Goal: Task Accomplishment & Management: Manage account settings

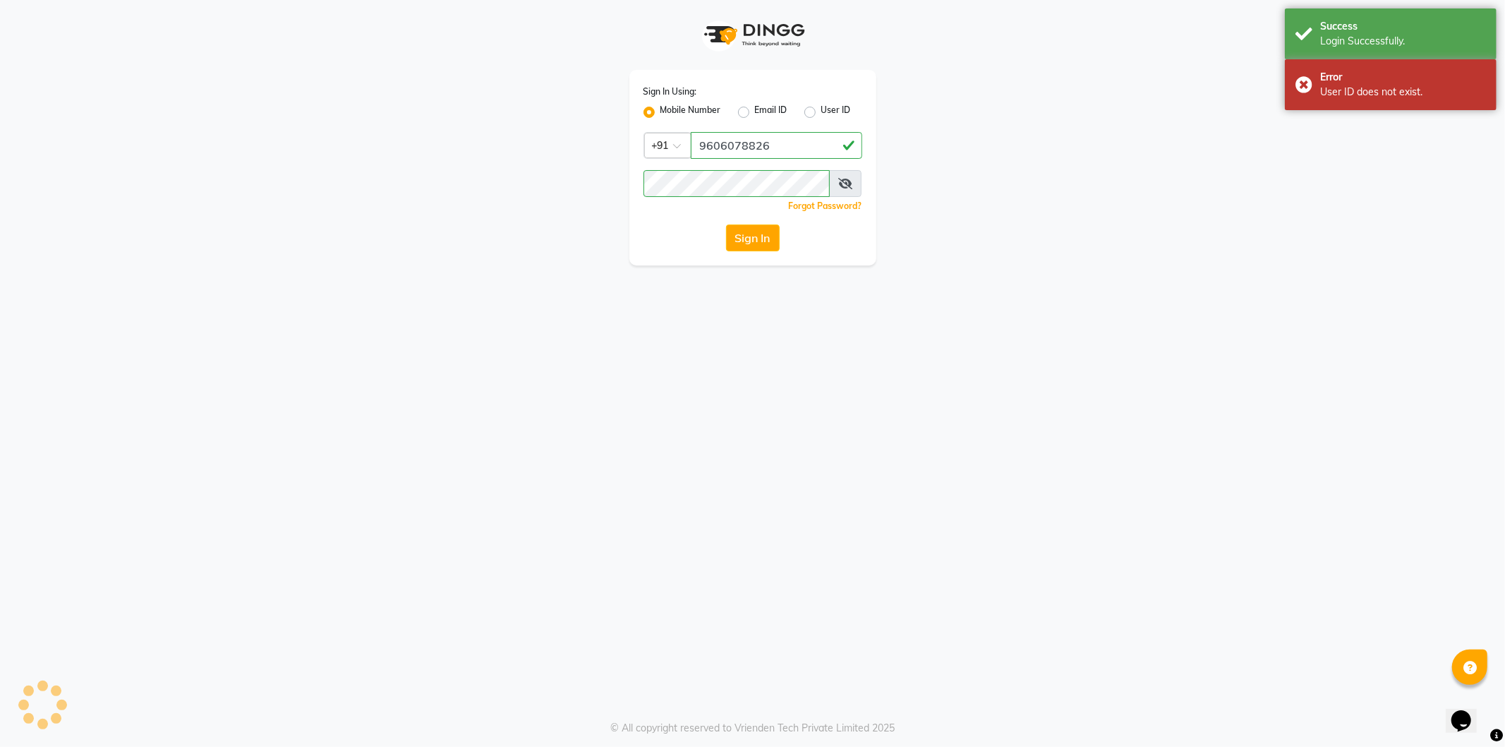
select select "106"
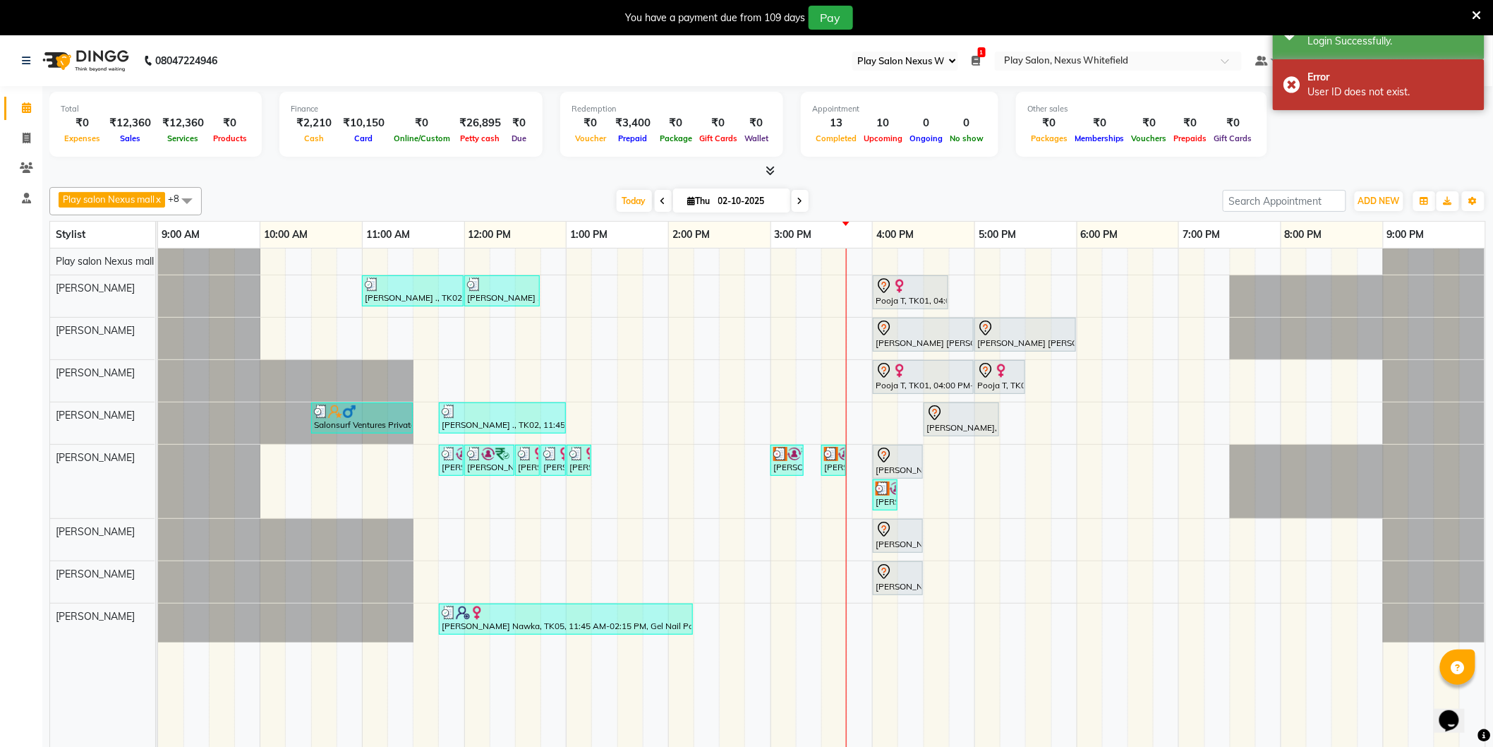
click at [955, 60] on select "Select Register Play Salon Nexus Whitefield" at bounding box center [906, 61] width 106 height 19
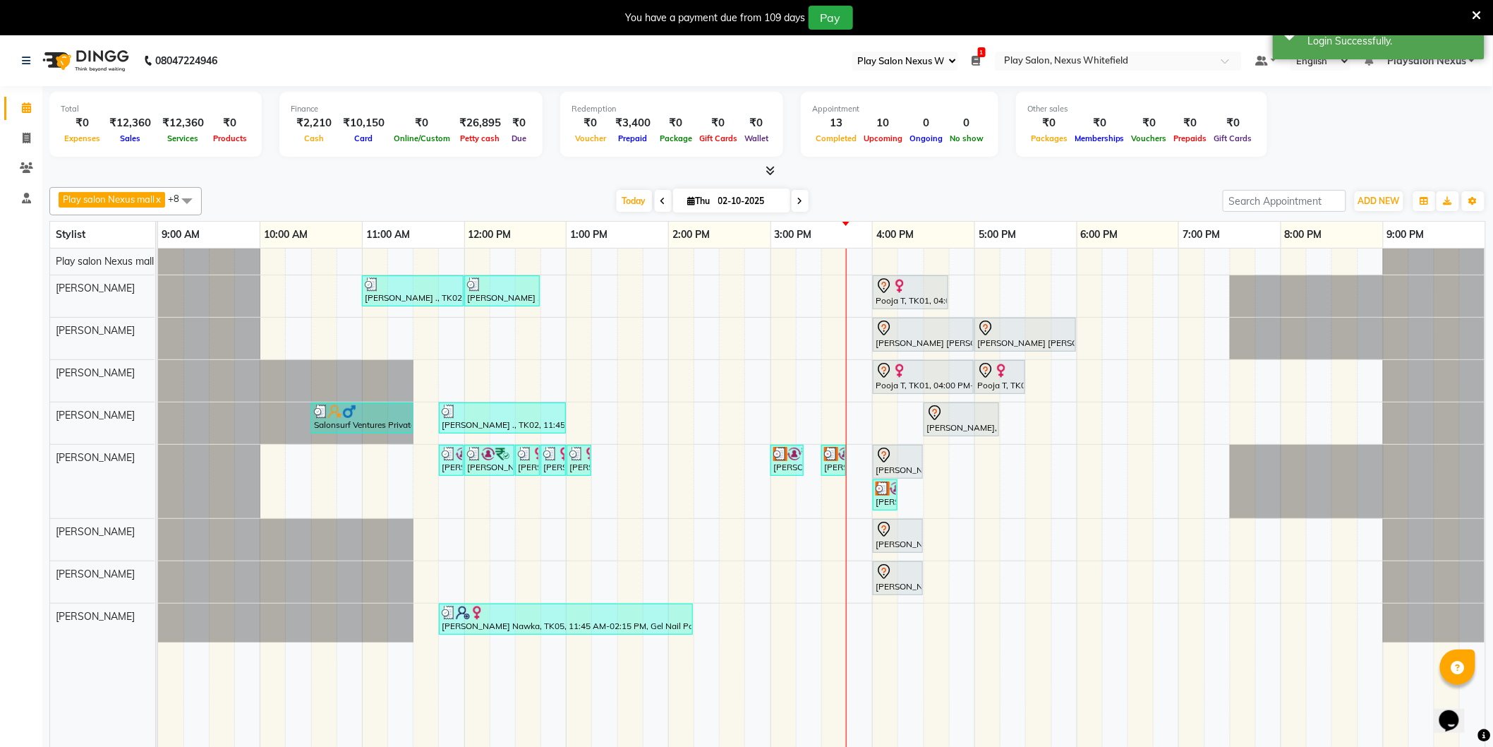
click at [978, 60] on icon at bounding box center [977, 61] width 8 height 10
click at [1382, 140] on div "Total ₹0 Expenses ₹12,360 Sales ₹12,360 Services ₹0 Products Finance ₹2,210 Cas…" at bounding box center [767, 126] width 1437 height 69
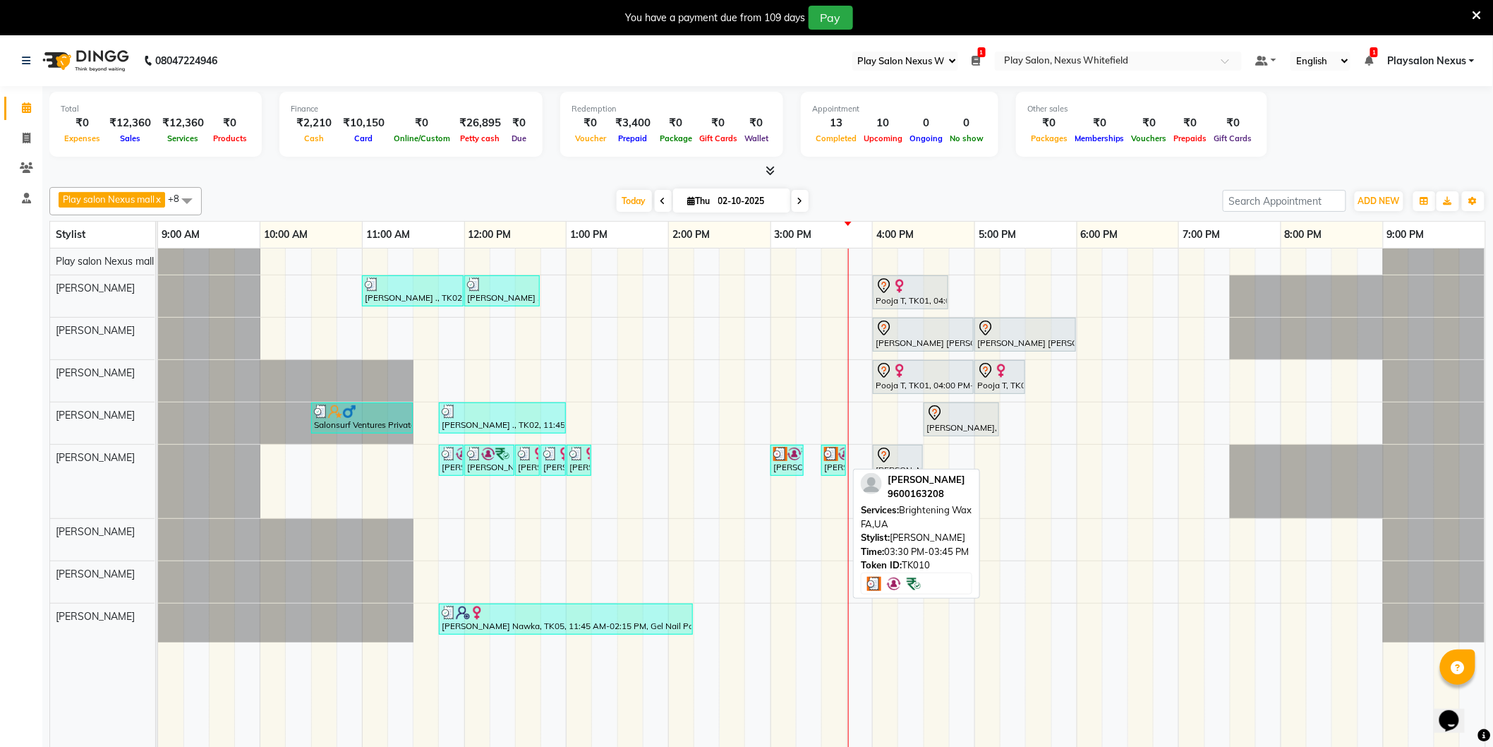
click at [838, 459] on img at bounding box center [845, 454] width 14 height 14
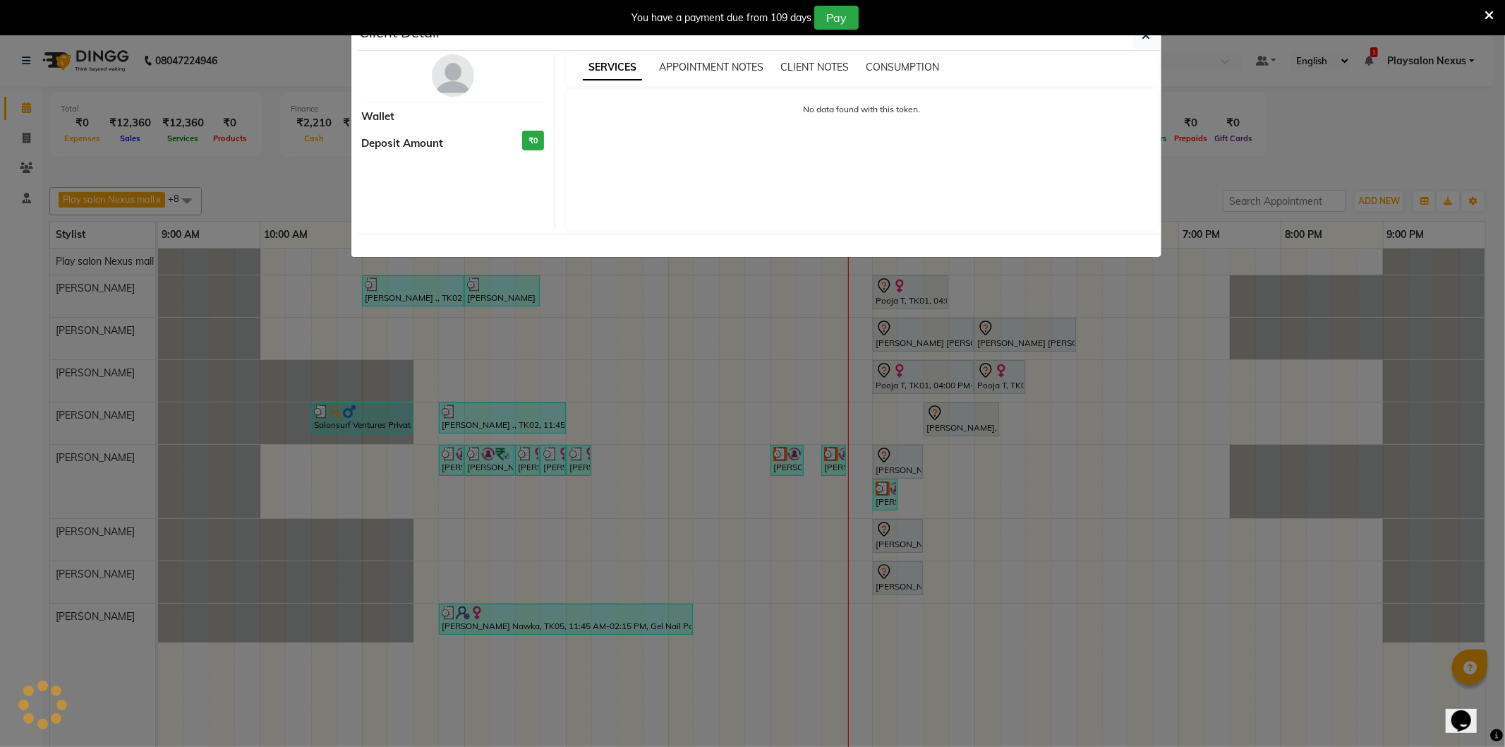
select select "3"
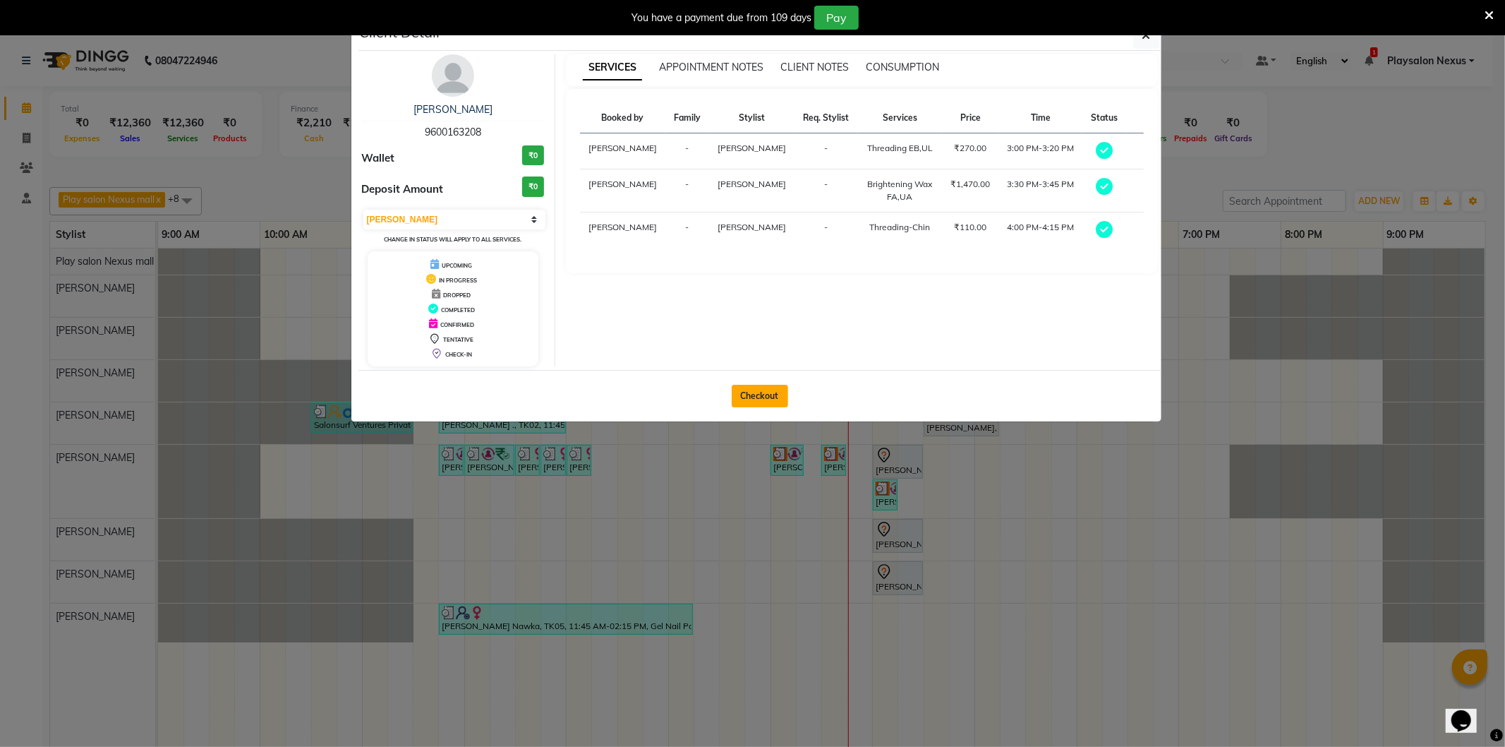
click at [758, 394] on button "Checkout" at bounding box center [760, 396] width 56 height 23
select select "8356"
select select "service"
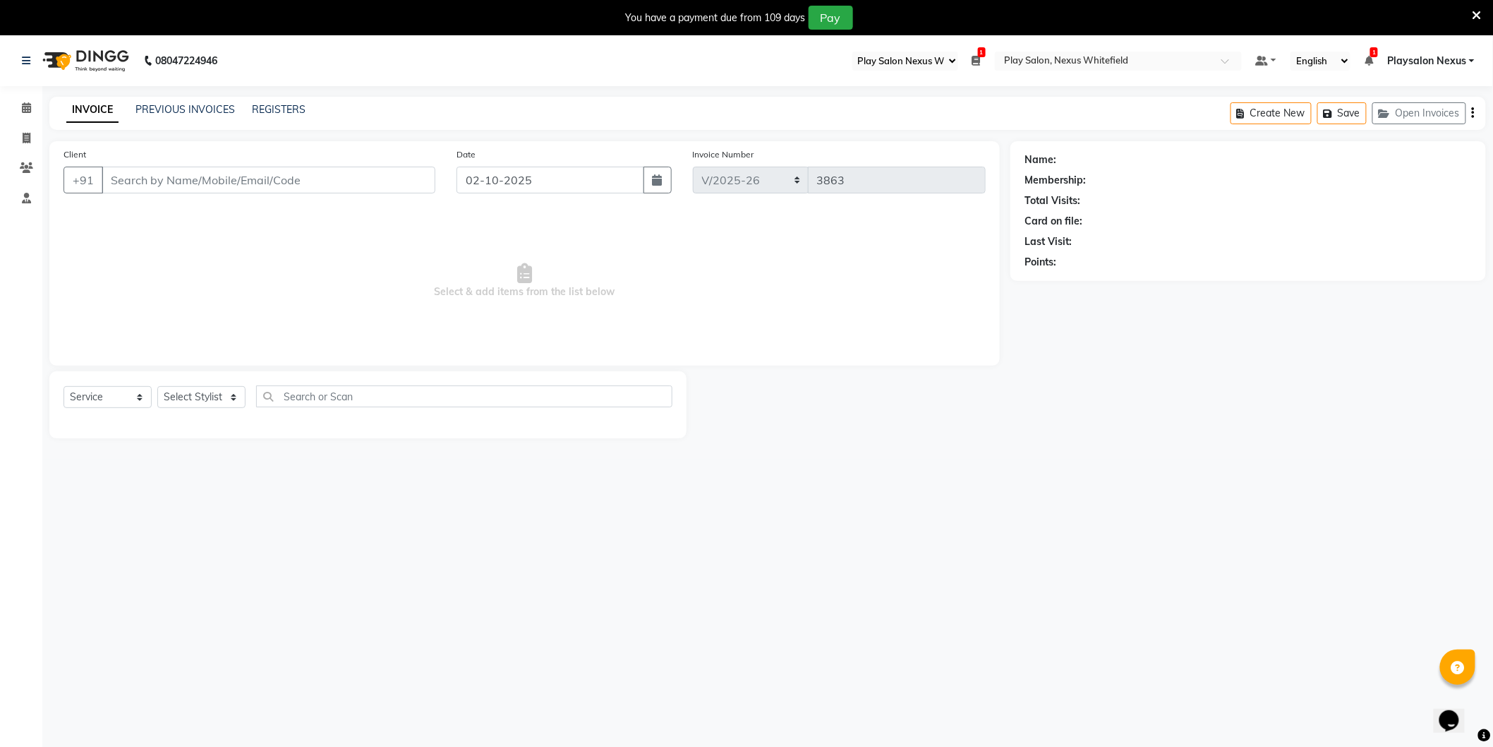
type input "96******08"
select select "81404"
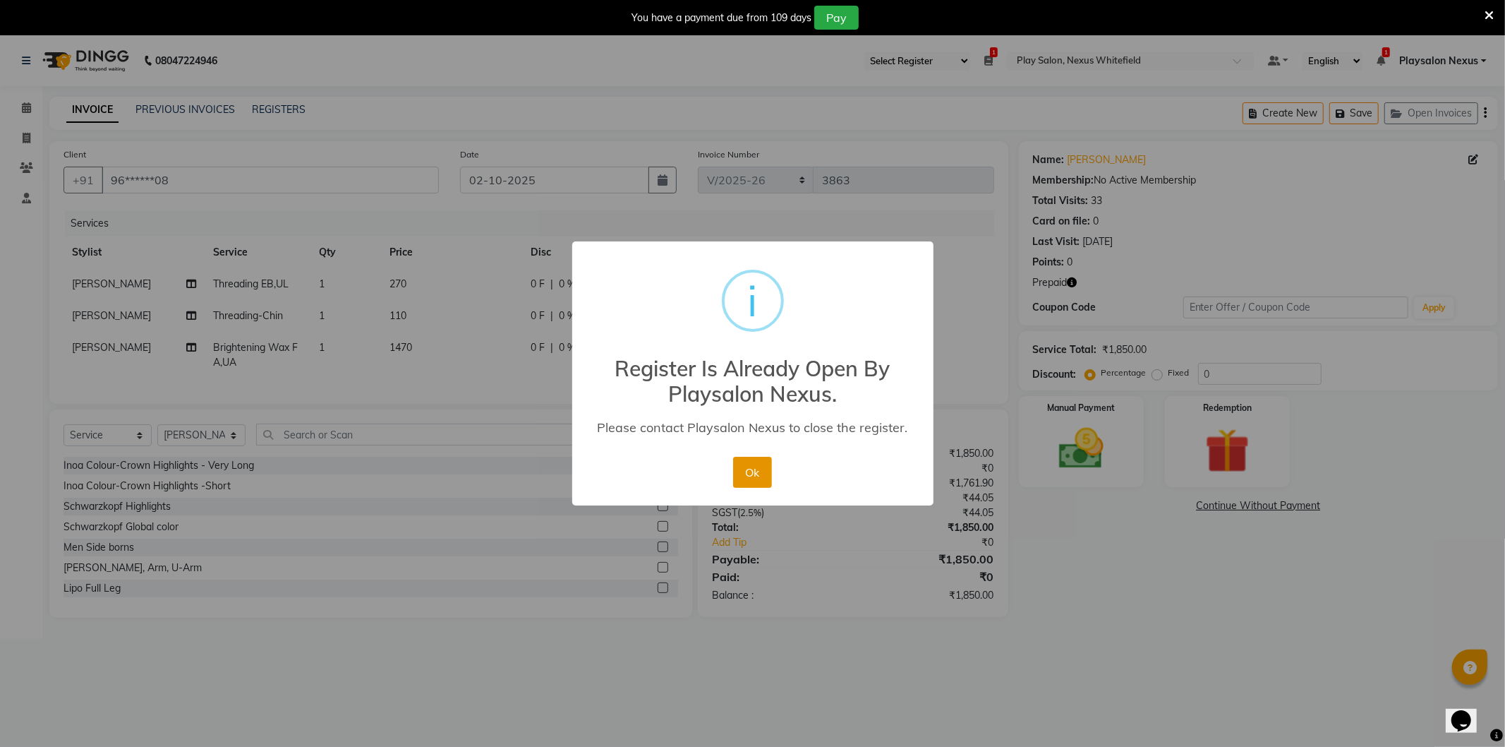
click at [756, 473] on button "Ok" at bounding box center [752, 472] width 39 height 31
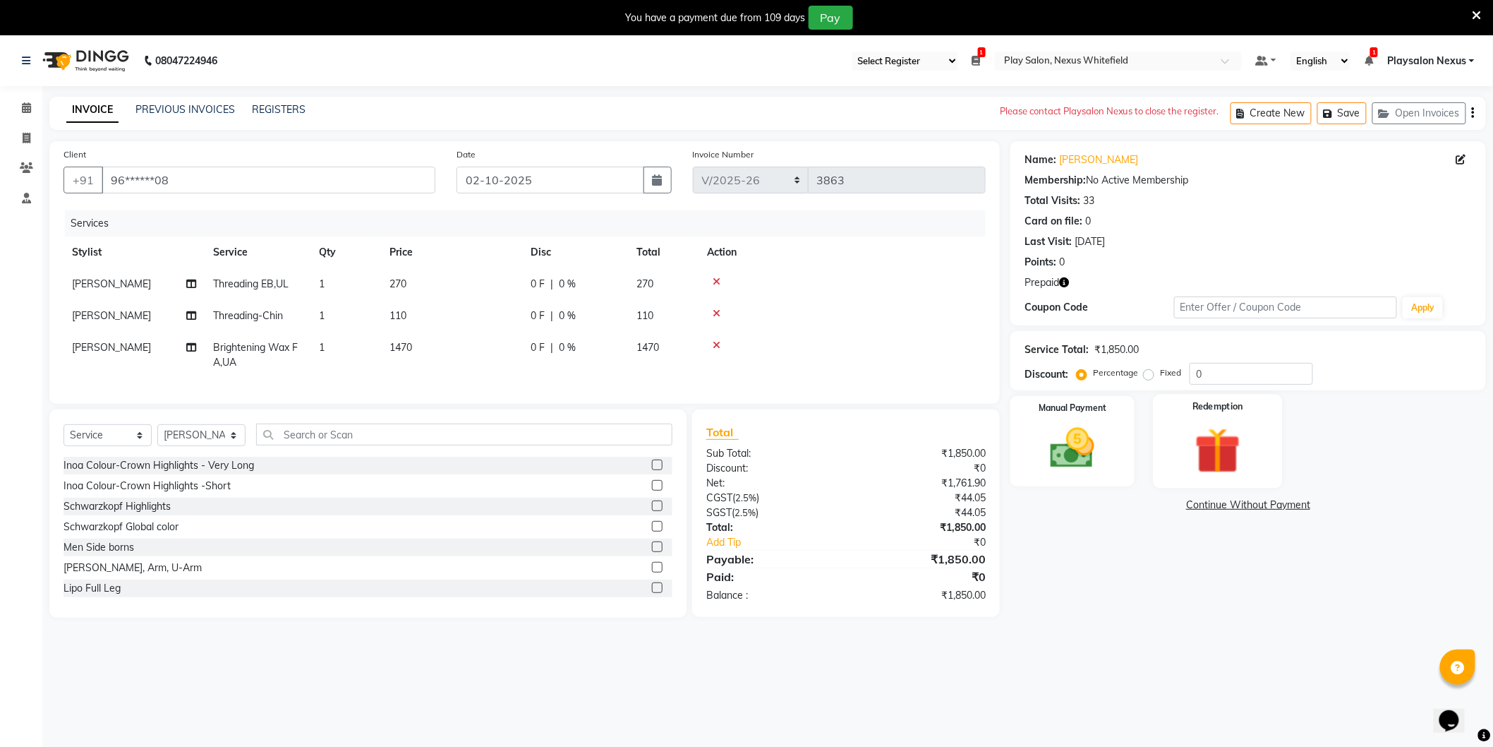
click at [1203, 450] on img at bounding box center [1218, 450] width 75 height 57
click at [1145, 507] on span "Prepaid 1" at bounding box center [1136, 507] width 46 height 16
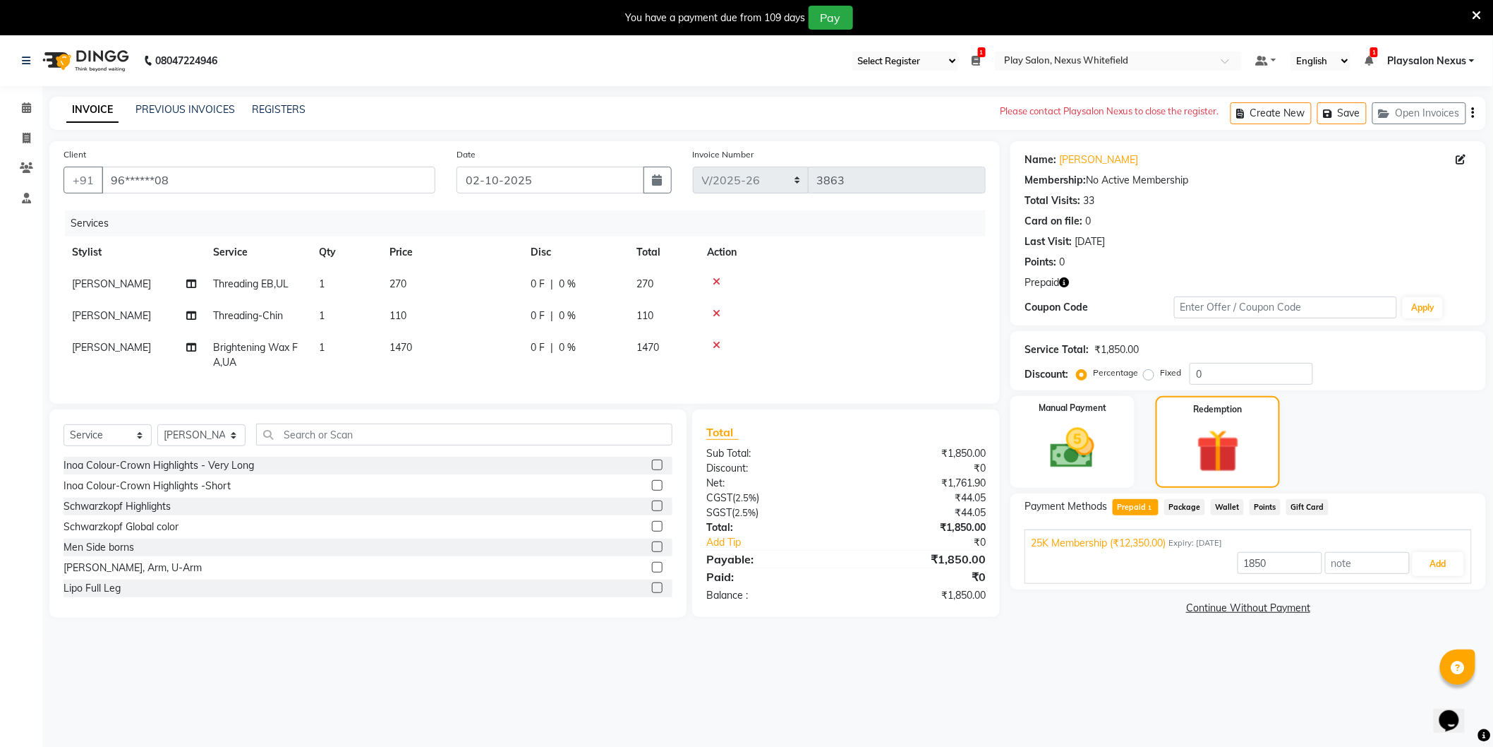
click at [1458, 61] on span "Playsalon Nexus" at bounding box center [1427, 61] width 79 height 15
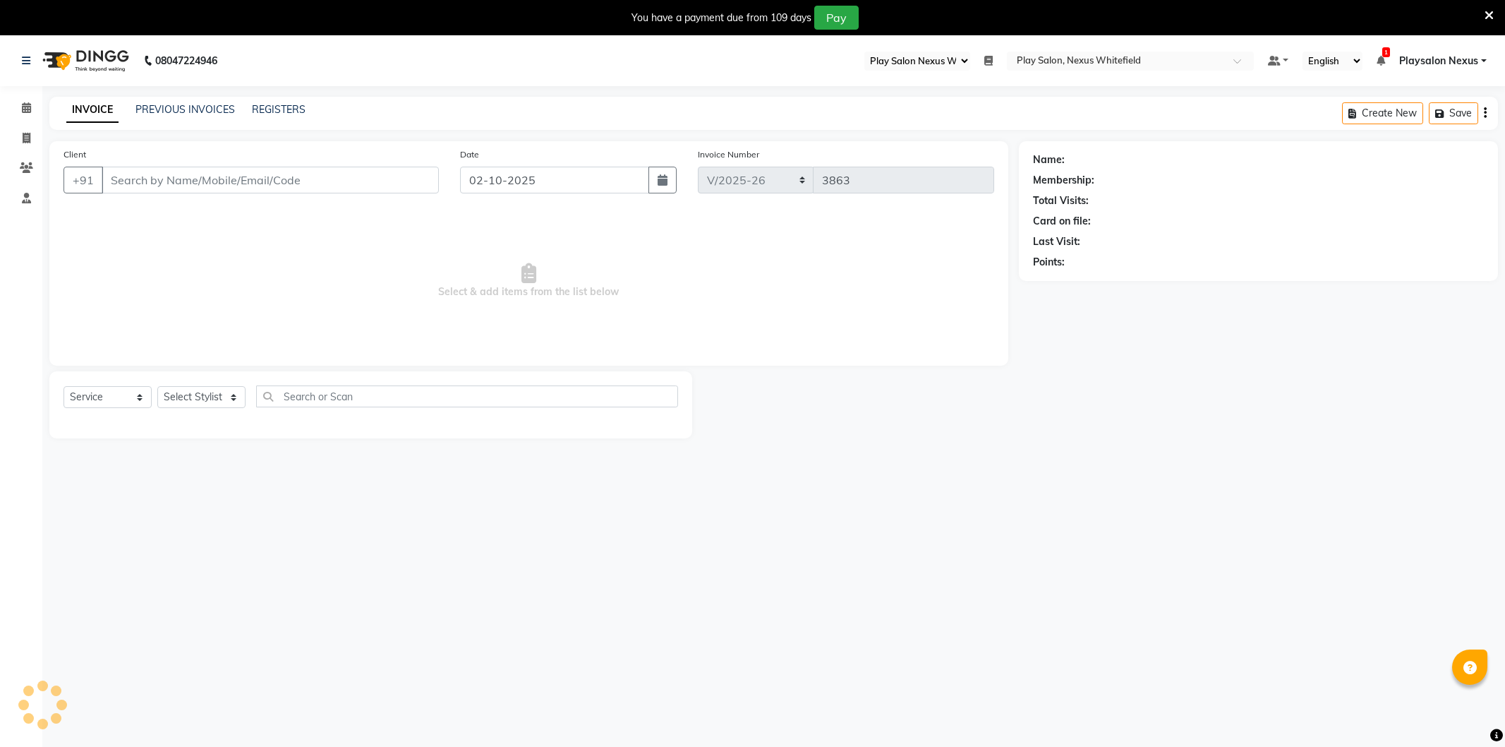
select select "106"
select select "8356"
select select "service"
type input "96******08"
select select "81404"
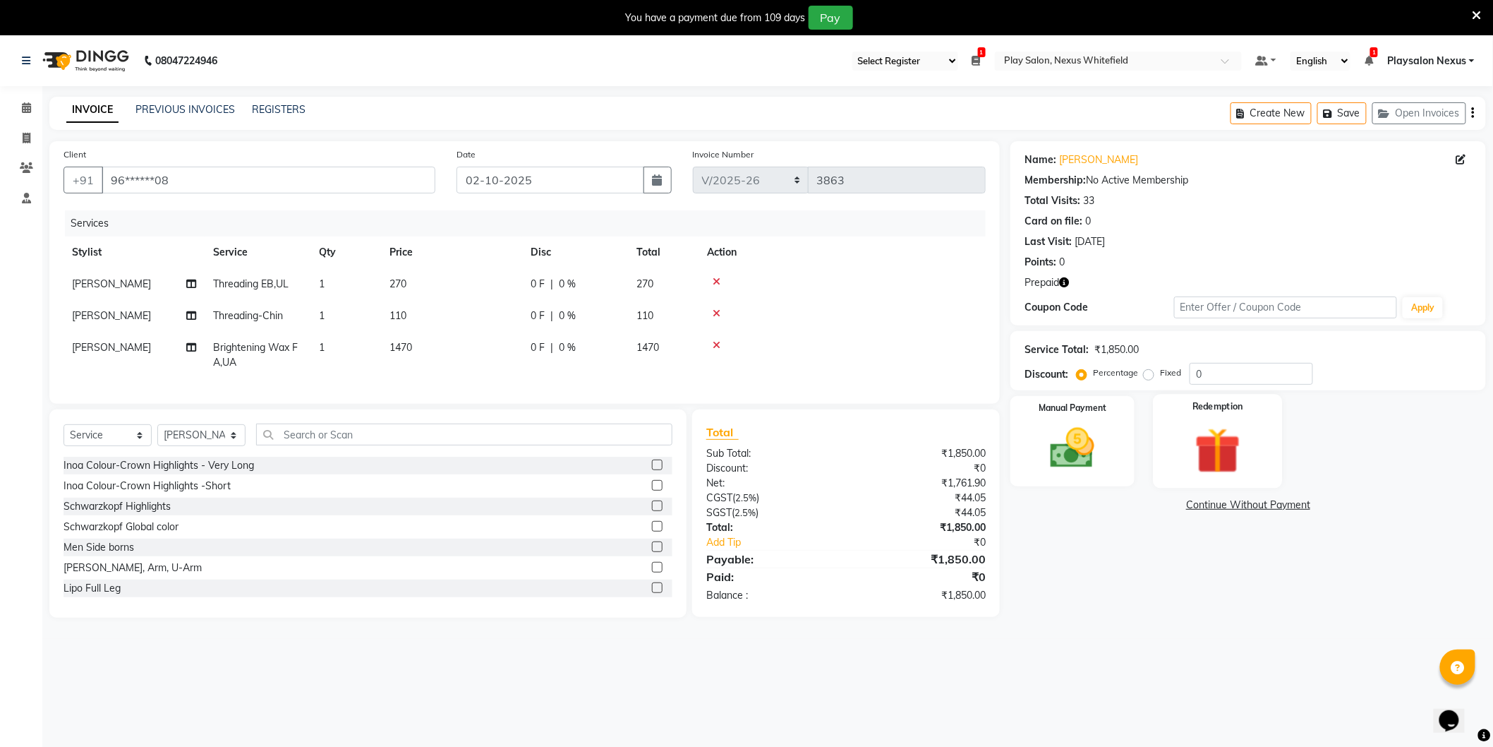
click at [1265, 449] on div "Redemption" at bounding box center [1218, 441] width 129 height 94
click at [1132, 507] on span "Prepaid 1" at bounding box center [1136, 507] width 46 height 16
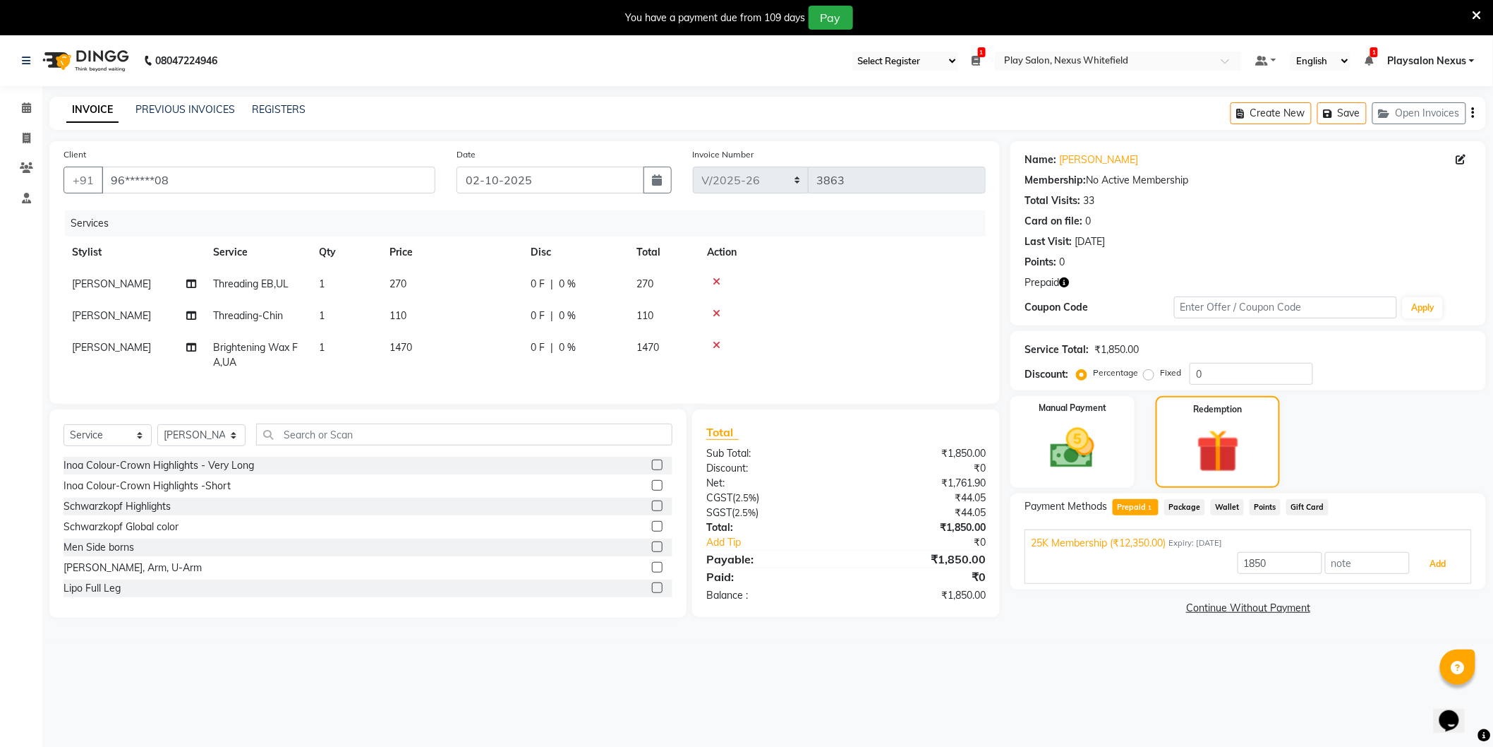
click at [1437, 567] on button "Add" at bounding box center [1439, 564] width 52 height 24
click at [1075, 553] on button "Send OTP" at bounding box center [1063, 552] width 74 height 24
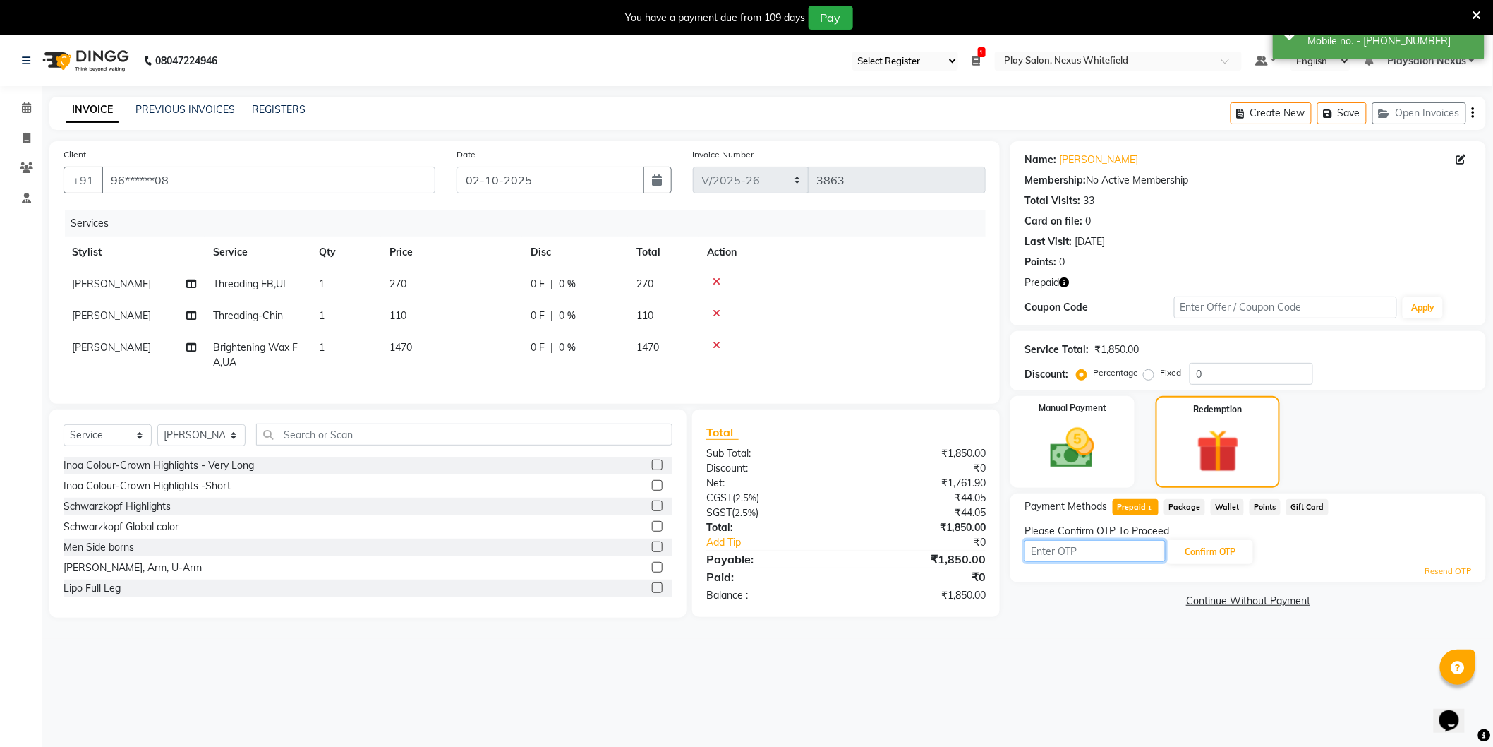
click at [1082, 551] on input "text" at bounding box center [1095, 551] width 141 height 22
type input "2326"
click at [1198, 553] on button "Confirm OTP" at bounding box center [1210, 552] width 86 height 24
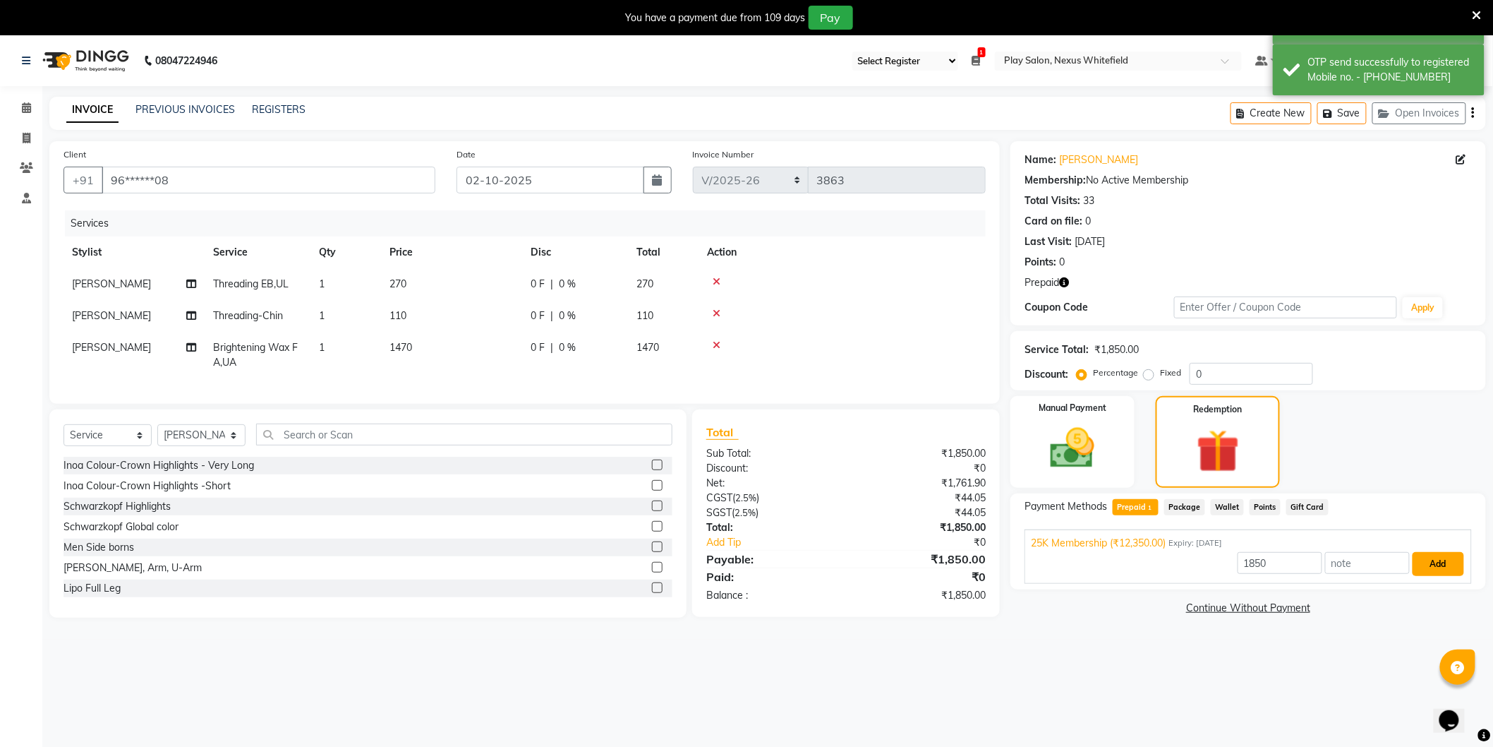
click at [1448, 561] on button "Add" at bounding box center [1439, 564] width 52 height 24
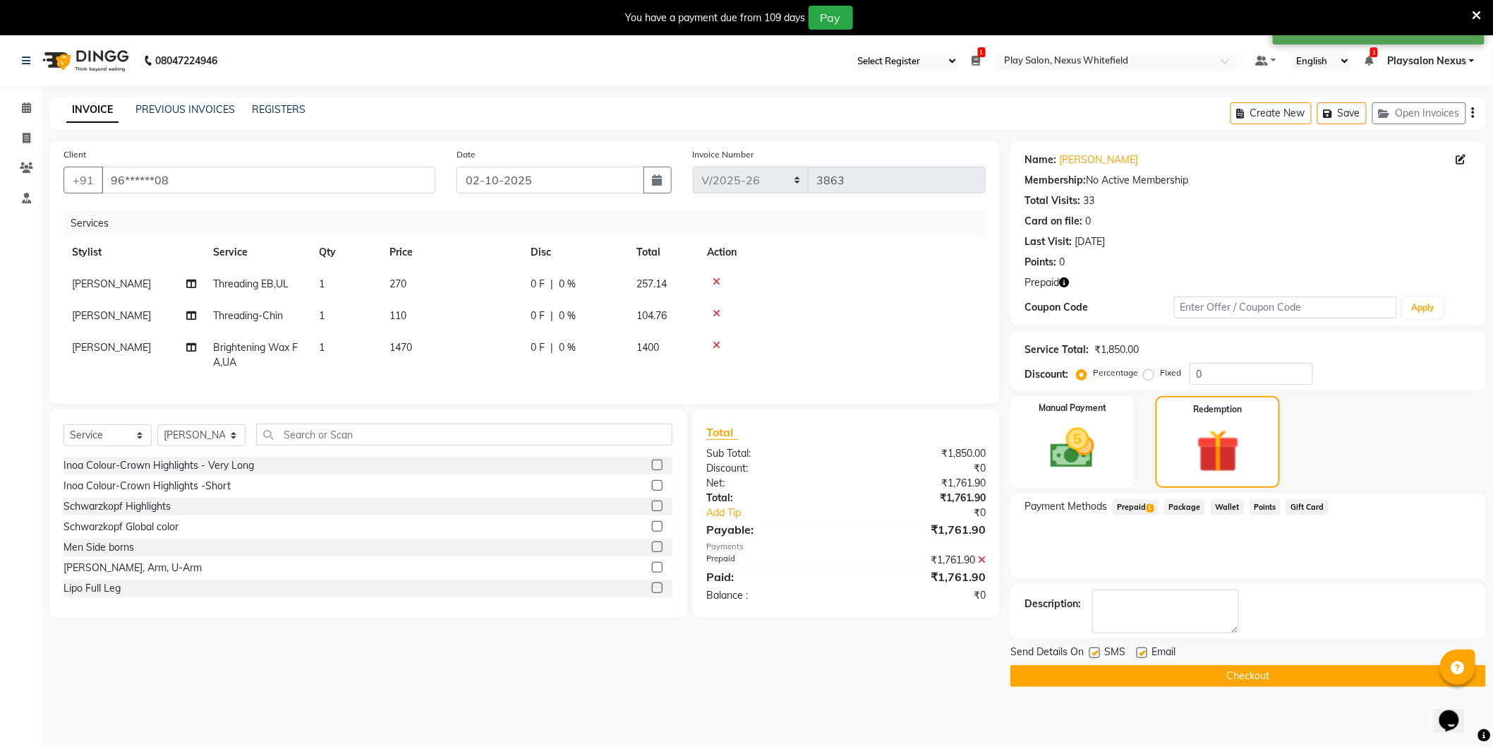
click at [1246, 675] on button "Checkout" at bounding box center [1249, 676] width 476 height 22
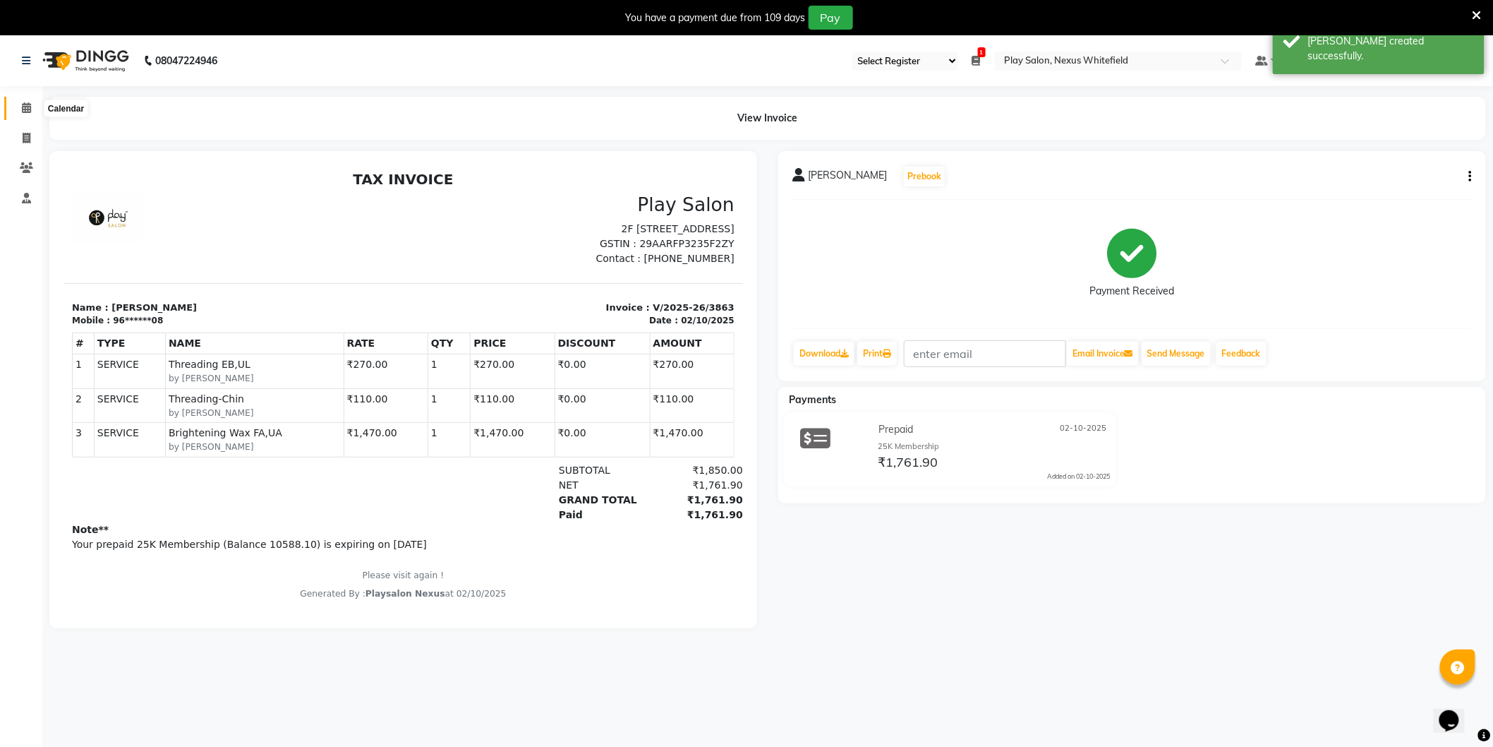
click at [26, 107] on icon at bounding box center [26, 107] width 9 height 11
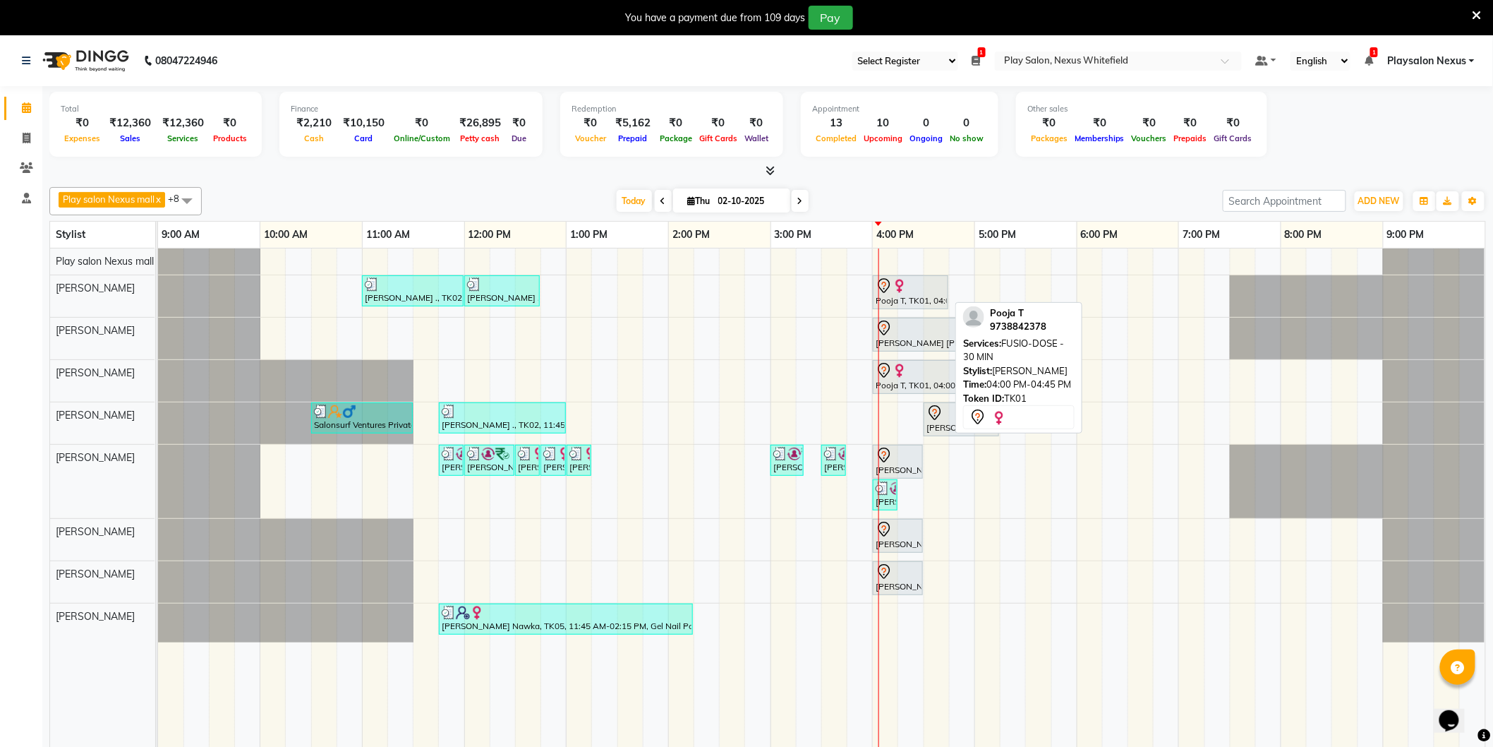
click at [158, 300] on div "[PERSON_NAME] ., TK02, 11:00 AM-12:00 PM, Hair Cut Men (Senior stylist) [PERSON…" at bounding box center [158, 296] width 0 height 42
click at [903, 301] on div "Pooja T, TK01, 04:00 PM-04:45 PM, FUSIO-DOSE - 30 MIN" at bounding box center [910, 292] width 73 height 30
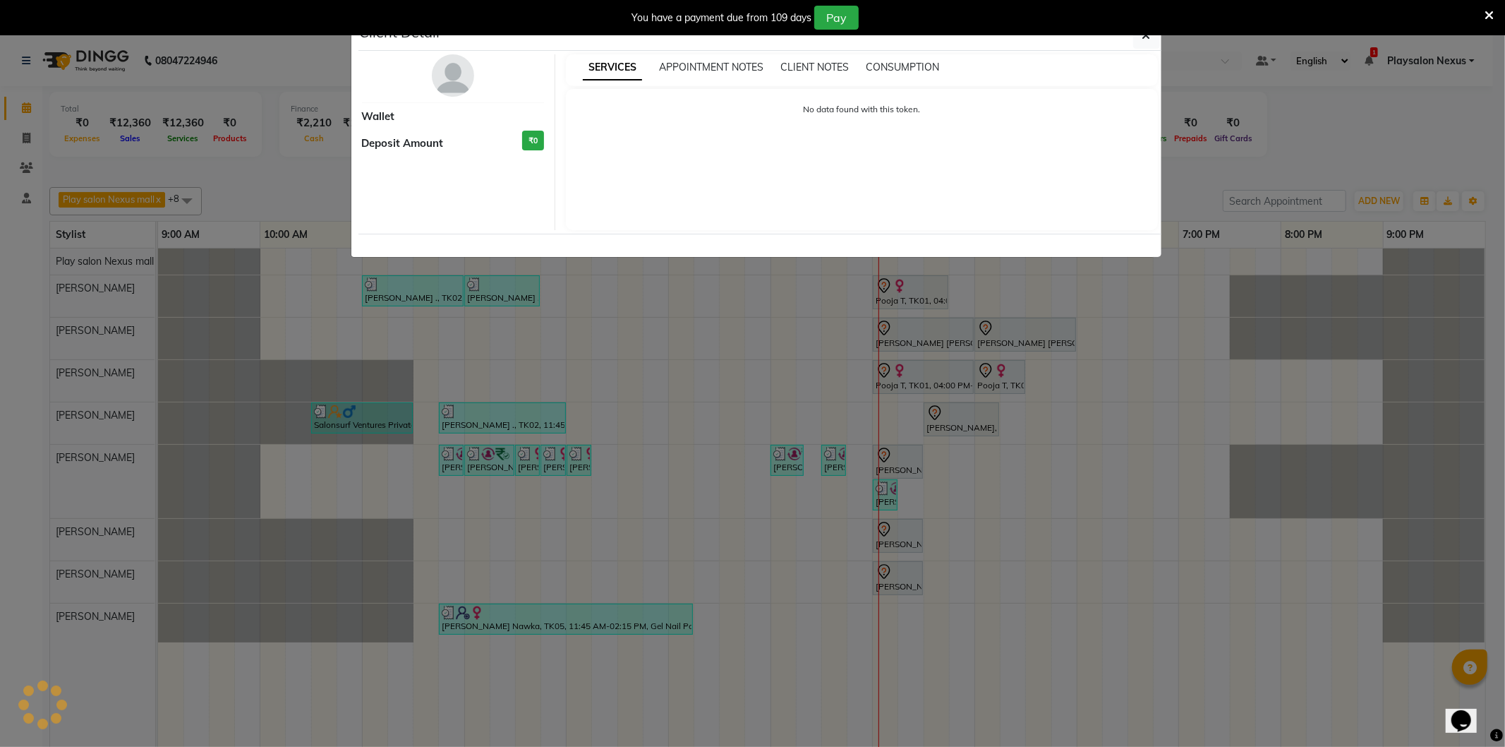
select select "7"
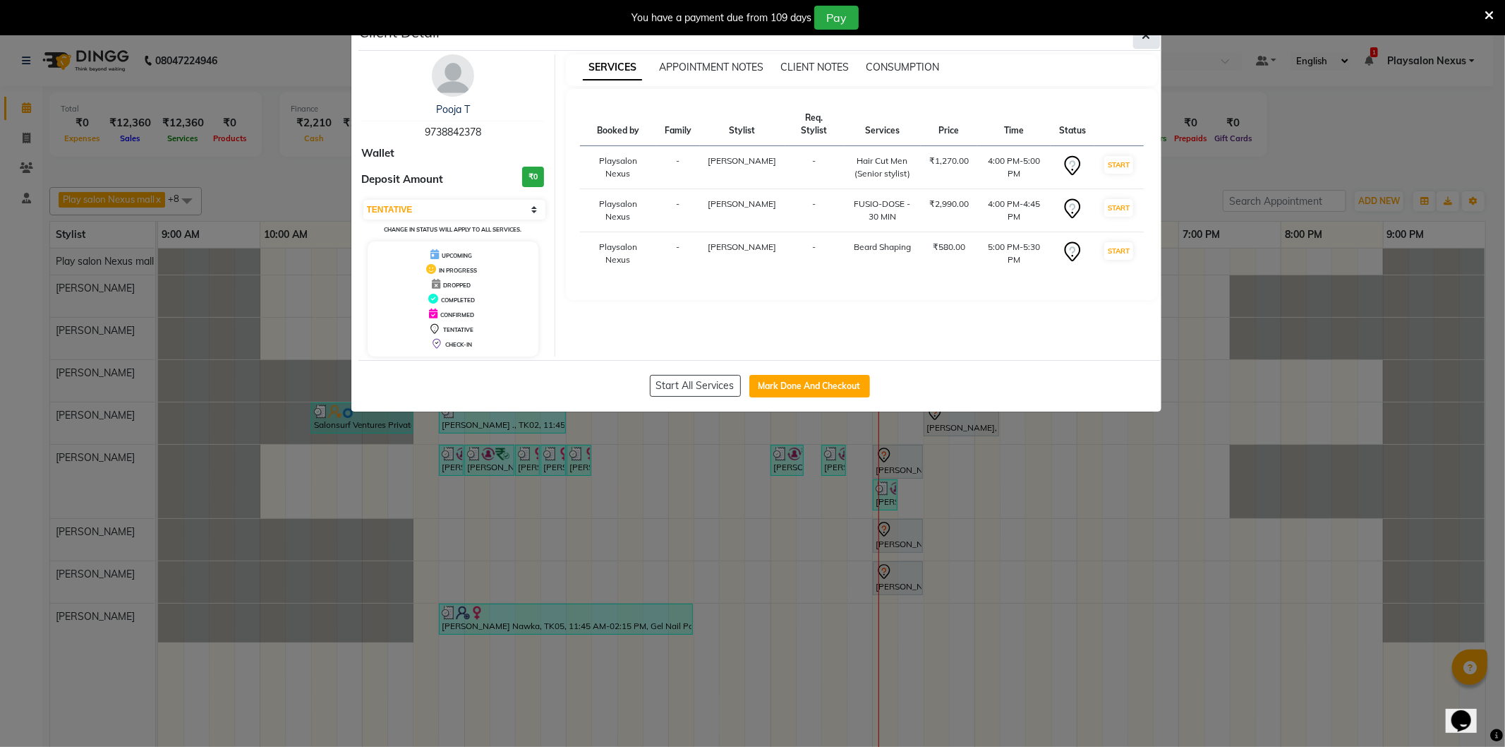
click at [1146, 40] on span "button" at bounding box center [1147, 35] width 8 height 14
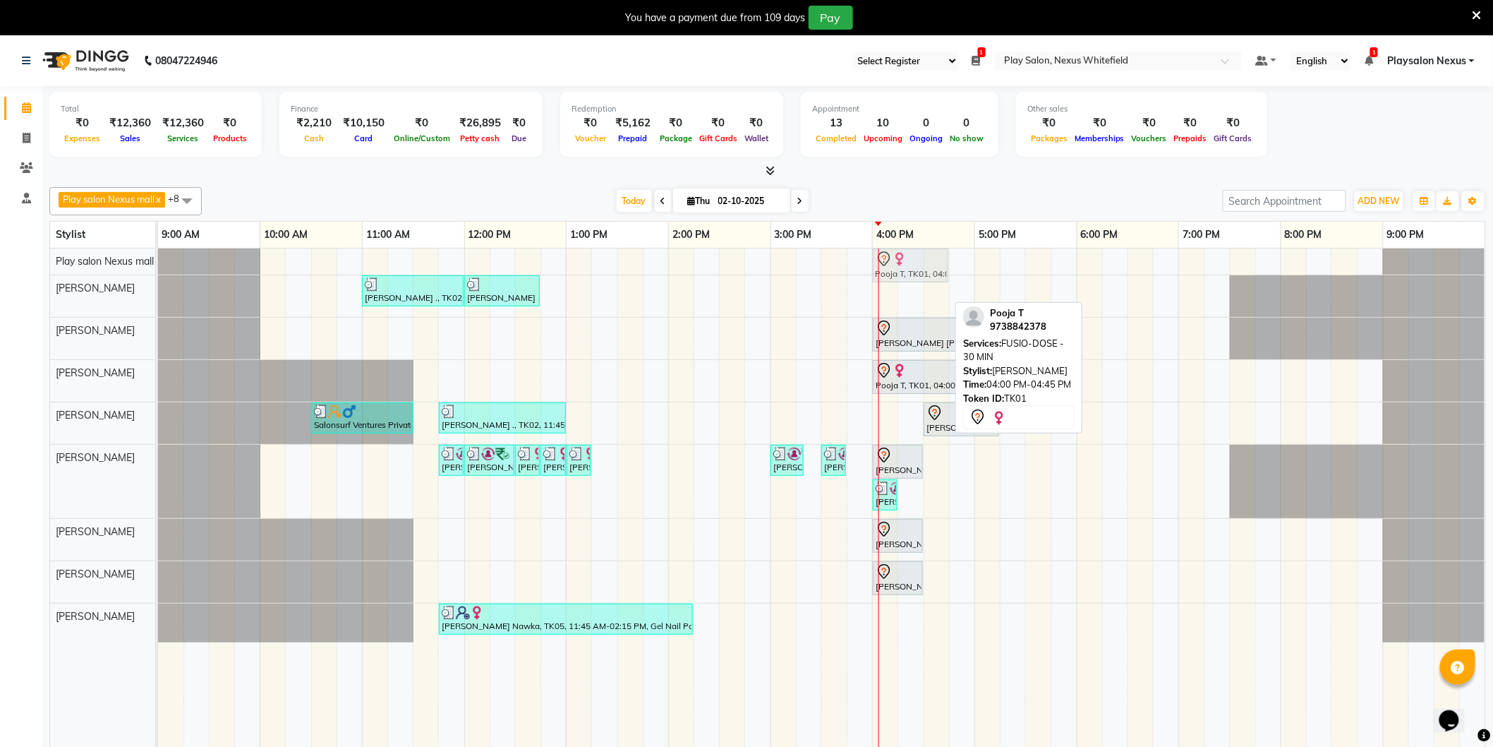
drag, startPoint x: 910, startPoint y: 291, endPoint x: 909, endPoint y: 264, distance: 26.9
click at [909, 264] on tbody "Pooja T, TK01, 04:00 PM-04:45 PM, FUSIO-DOSE - 30 MIN [PERSON_NAME] ., TK02, 11…" at bounding box center [822, 445] width 1328 height 394
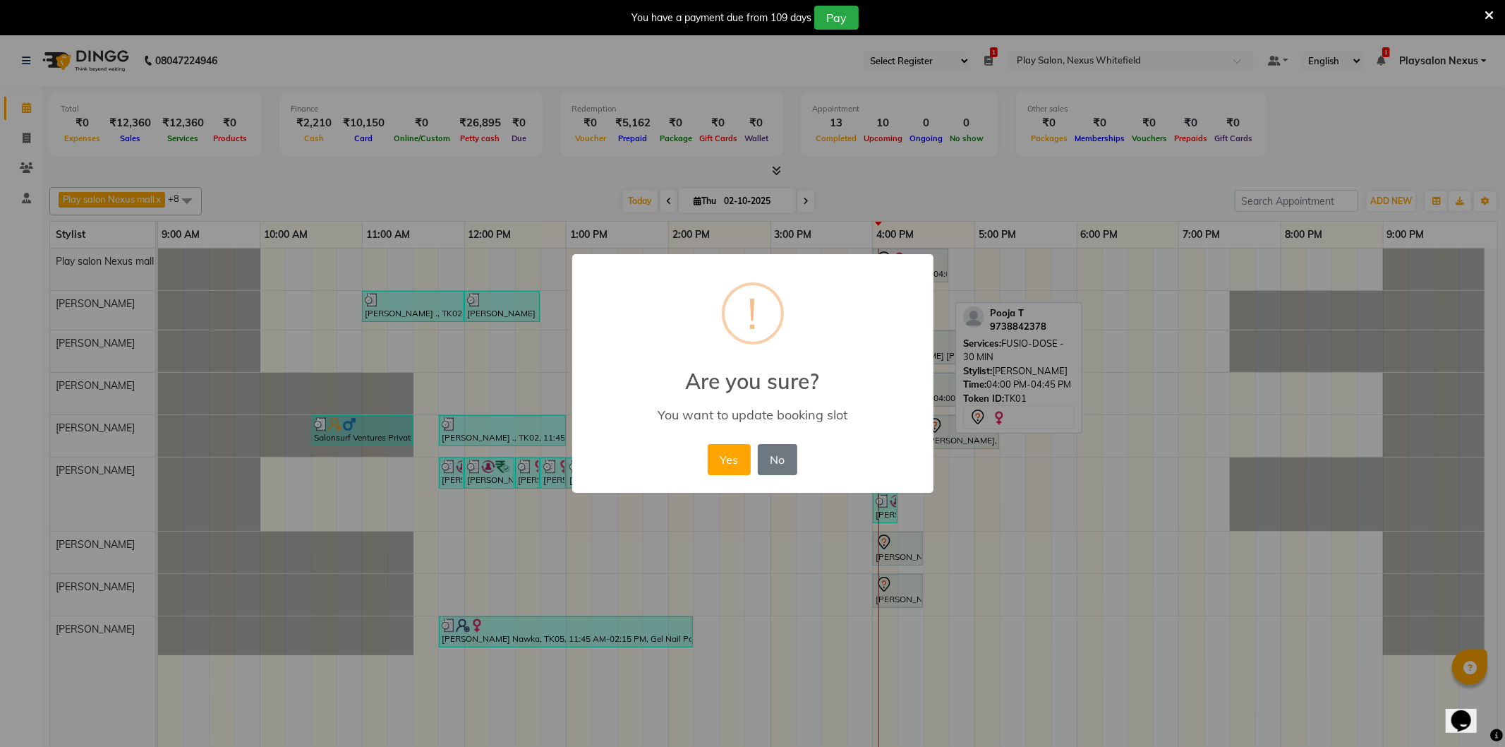
click at [735, 463] on button "Yes" at bounding box center [729, 459] width 43 height 31
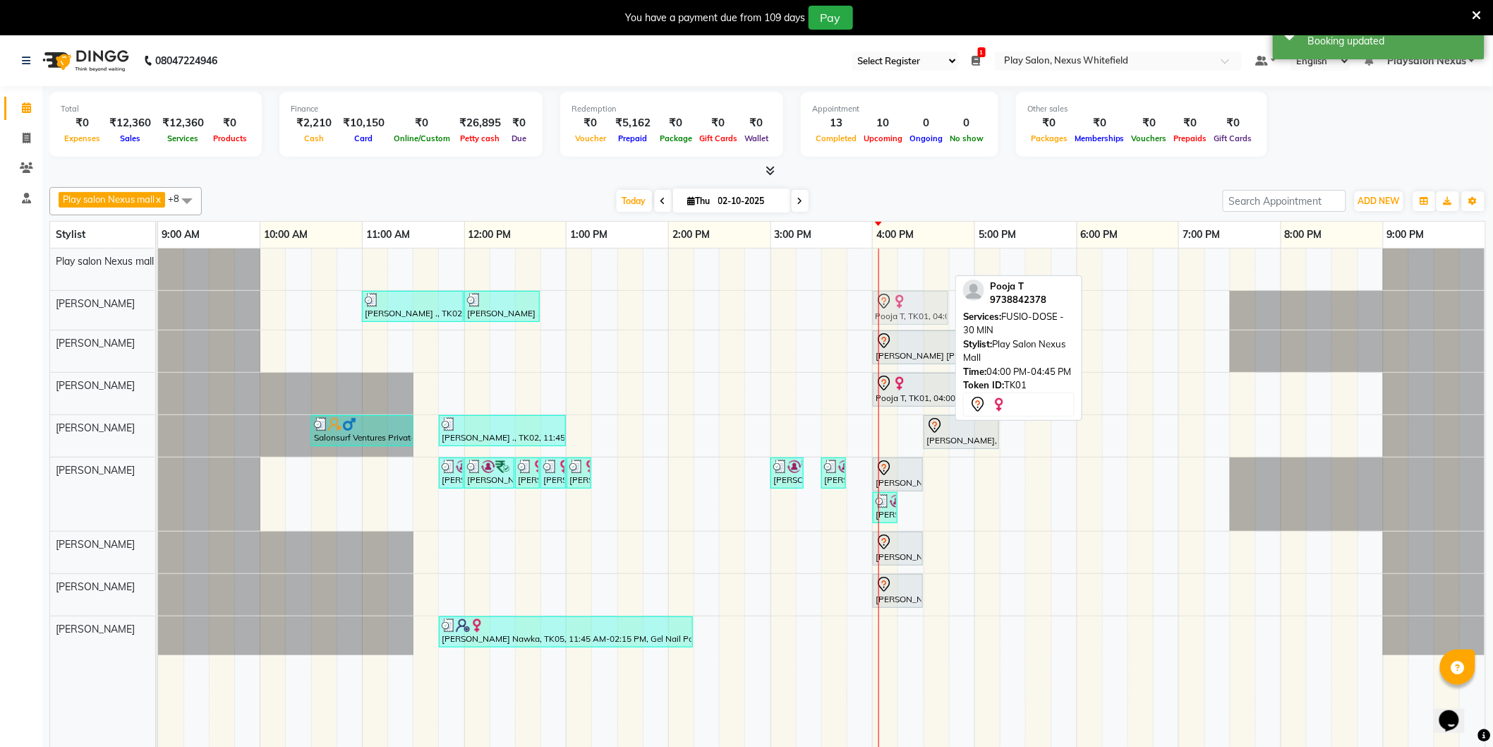
drag, startPoint x: 914, startPoint y: 264, endPoint x: 915, endPoint y: 301, distance: 36.7
click at [915, 301] on tbody "Pooja T, TK01, 04:00 PM-04:45 PM, FUSIO-DOSE - 30 MIN [PERSON_NAME] ., TK02, 11…" at bounding box center [822, 451] width 1328 height 407
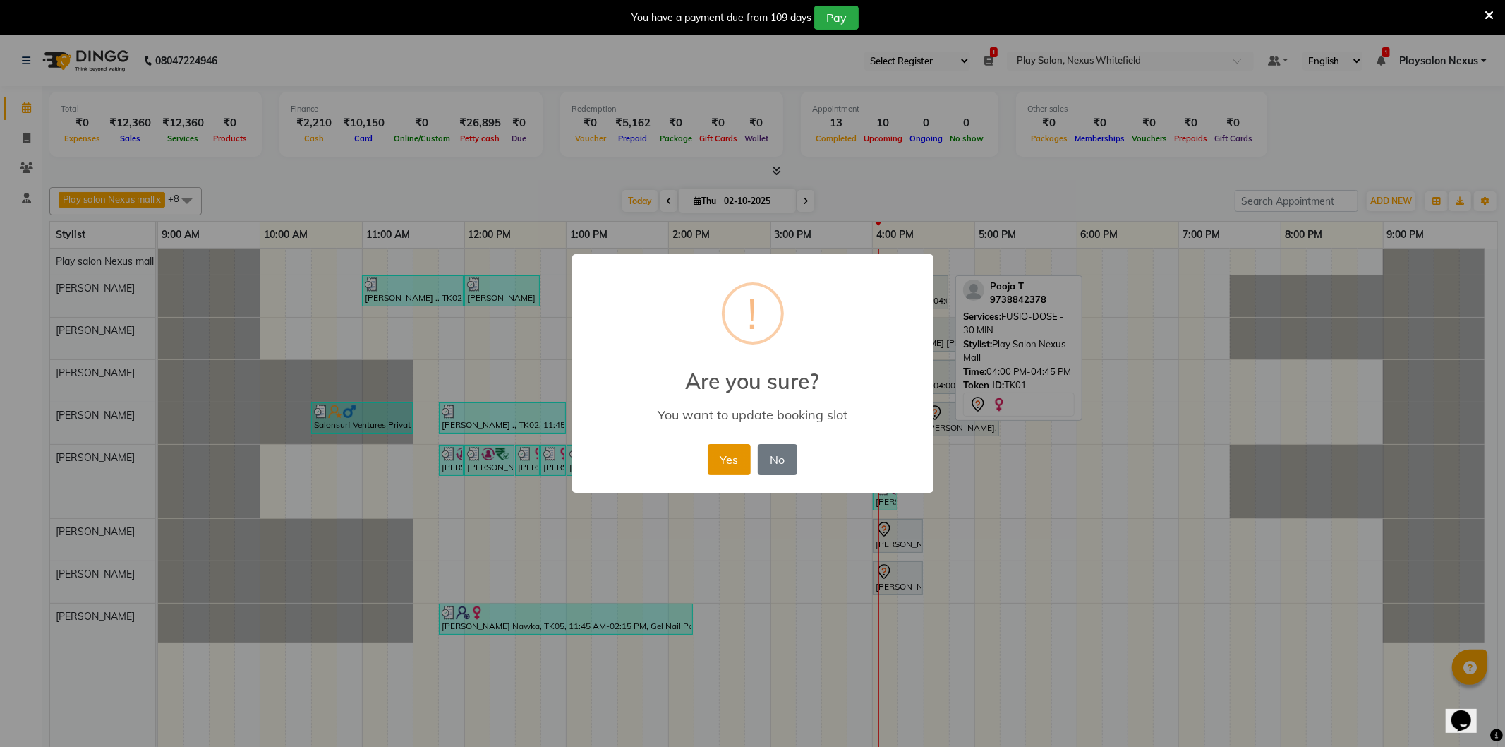
click at [728, 452] on button "Yes" at bounding box center [729, 459] width 43 height 31
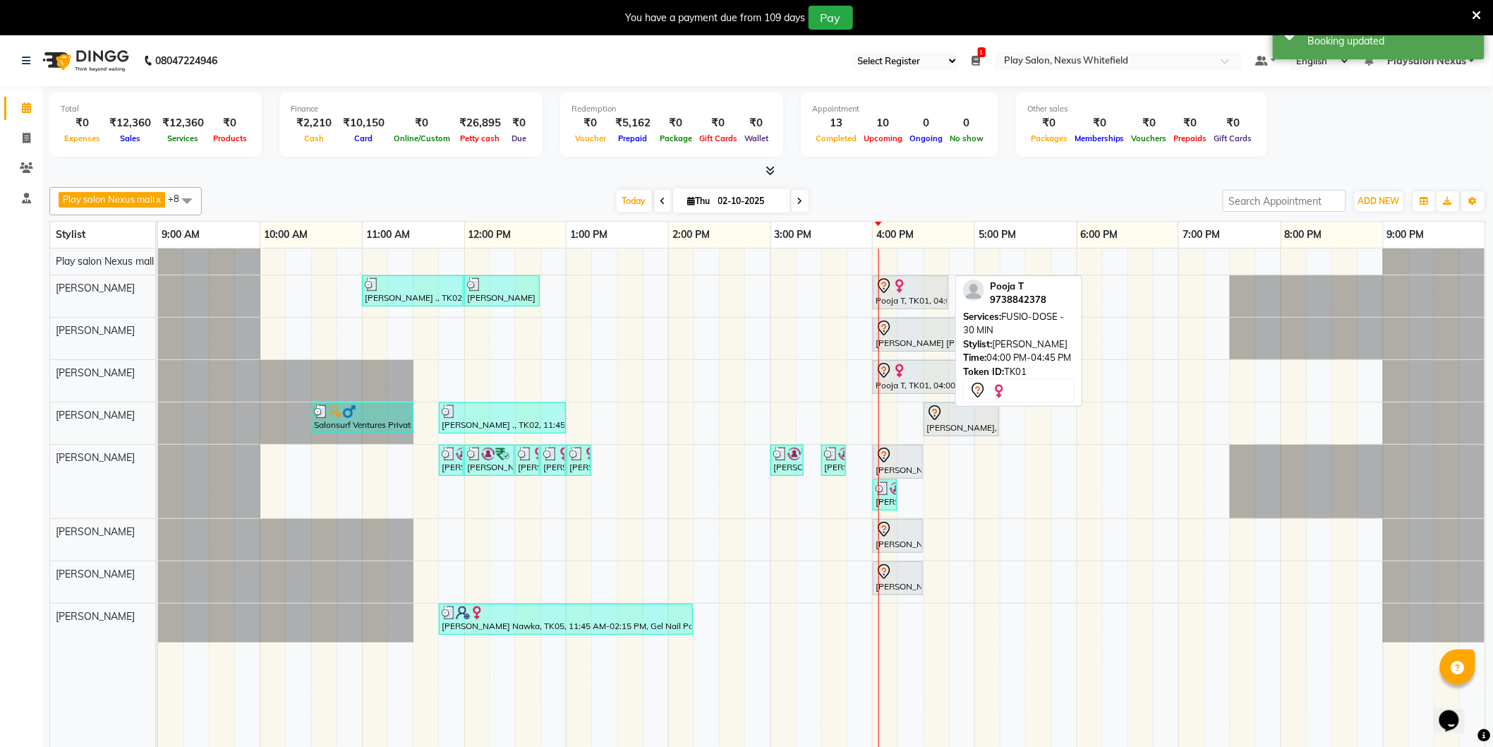
click at [896, 292] on img at bounding box center [900, 286] width 14 height 14
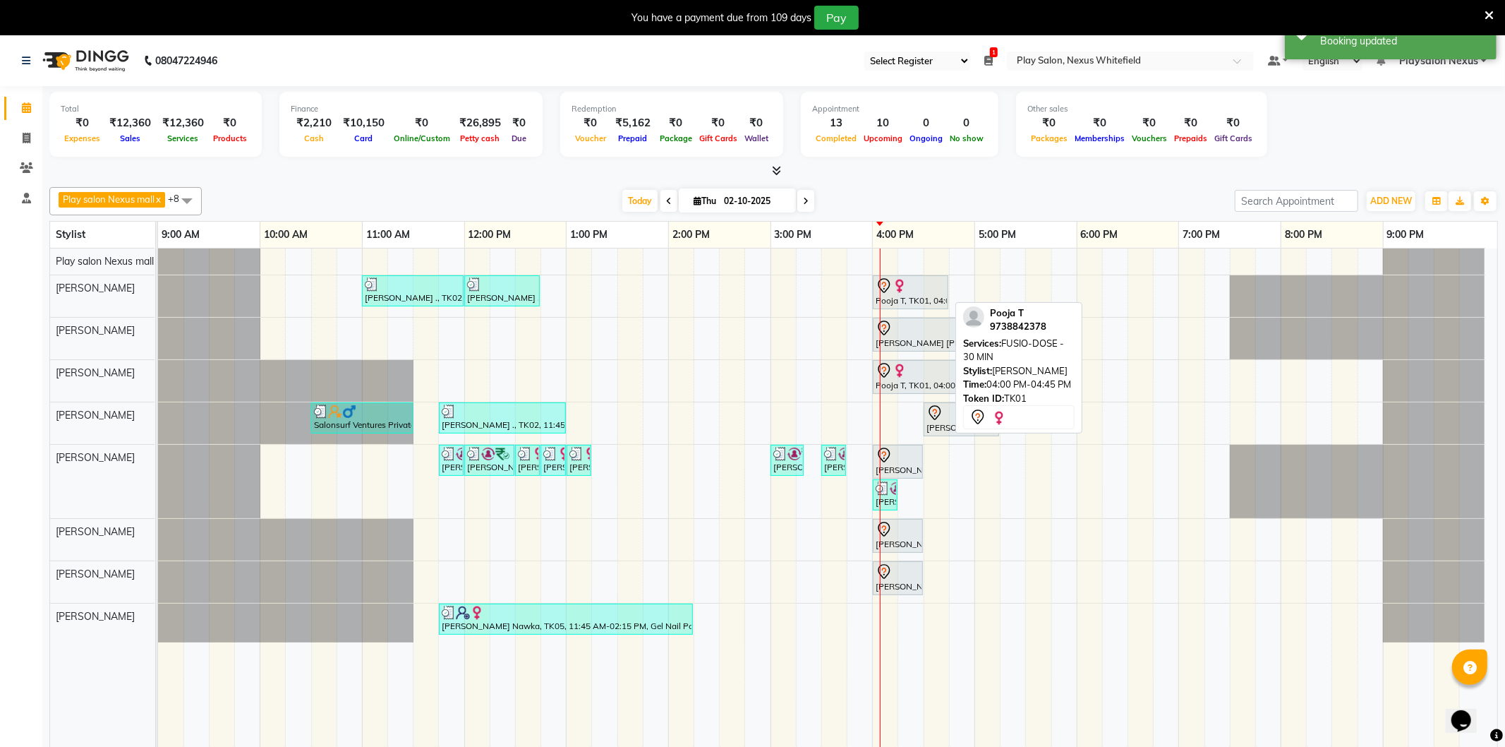
select select "7"
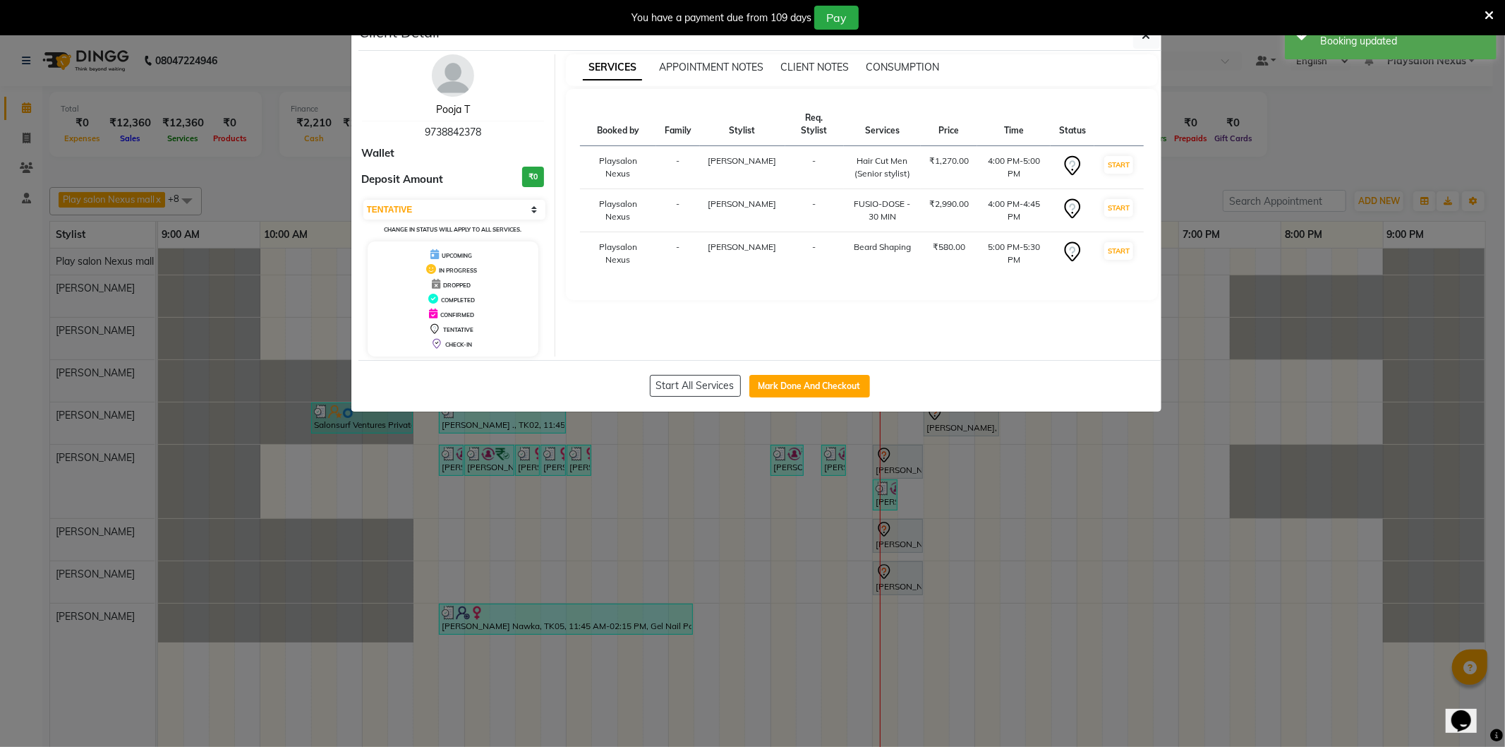
click at [457, 111] on link "Pooja T" at bounding box center [453, 109] width 34 height 13
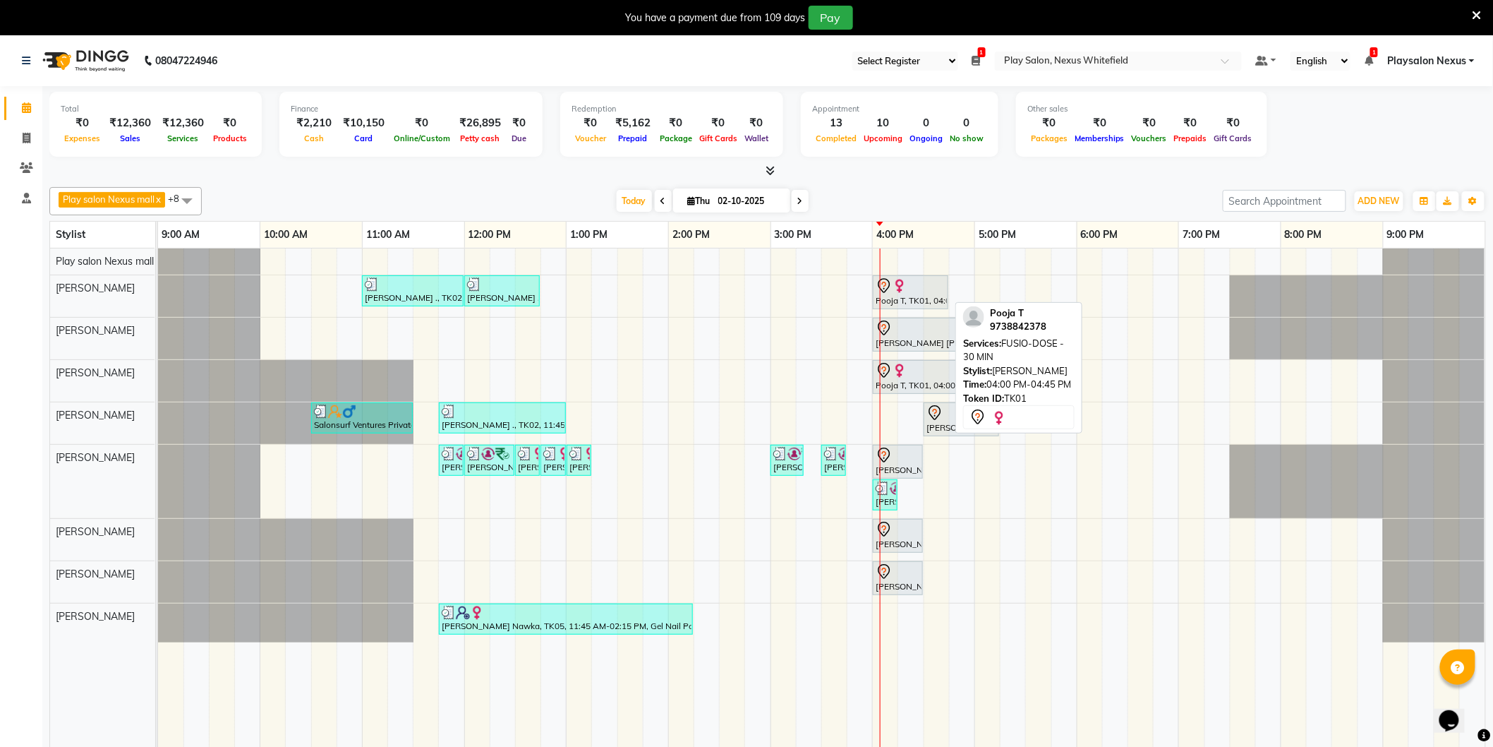
click at [918, 300] on div "Pooja T, TK01, 04:00 PM-04:45 PM, FUSIO-DOSE - 30 MIN" at bounding box center [910, 292] width 73 height 30
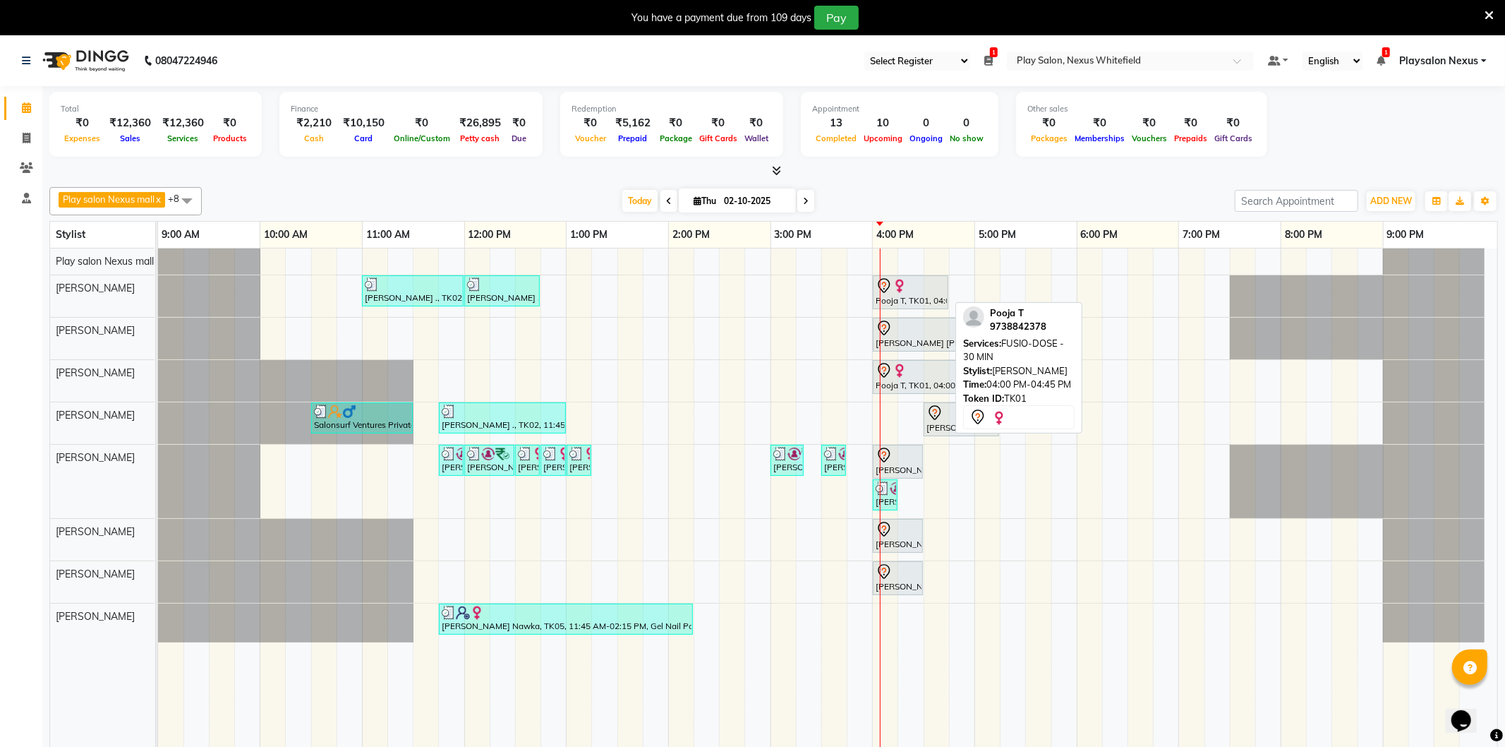
select select "7"
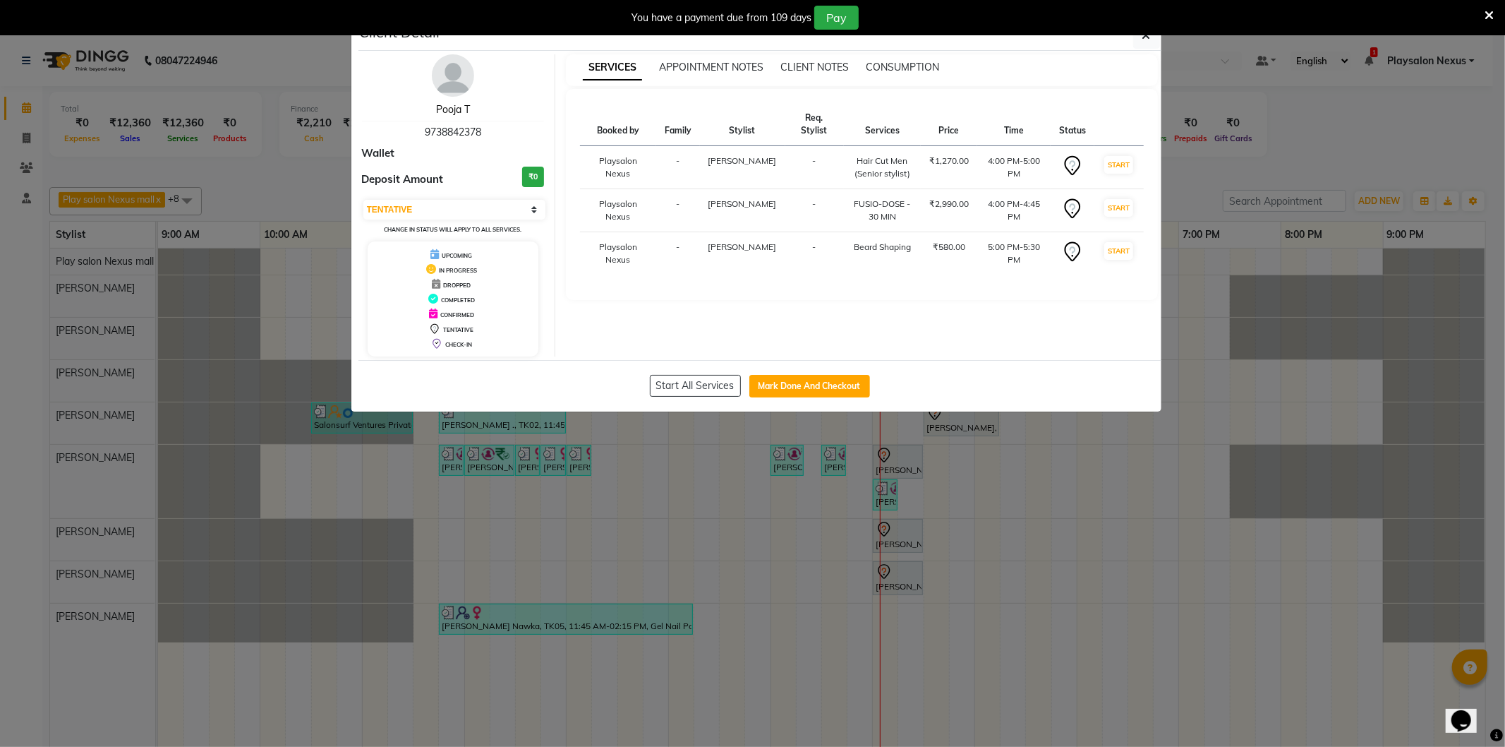
click at [454, 113] on link "Pooja T" at bounding box center [453, 109] width 34 height 13
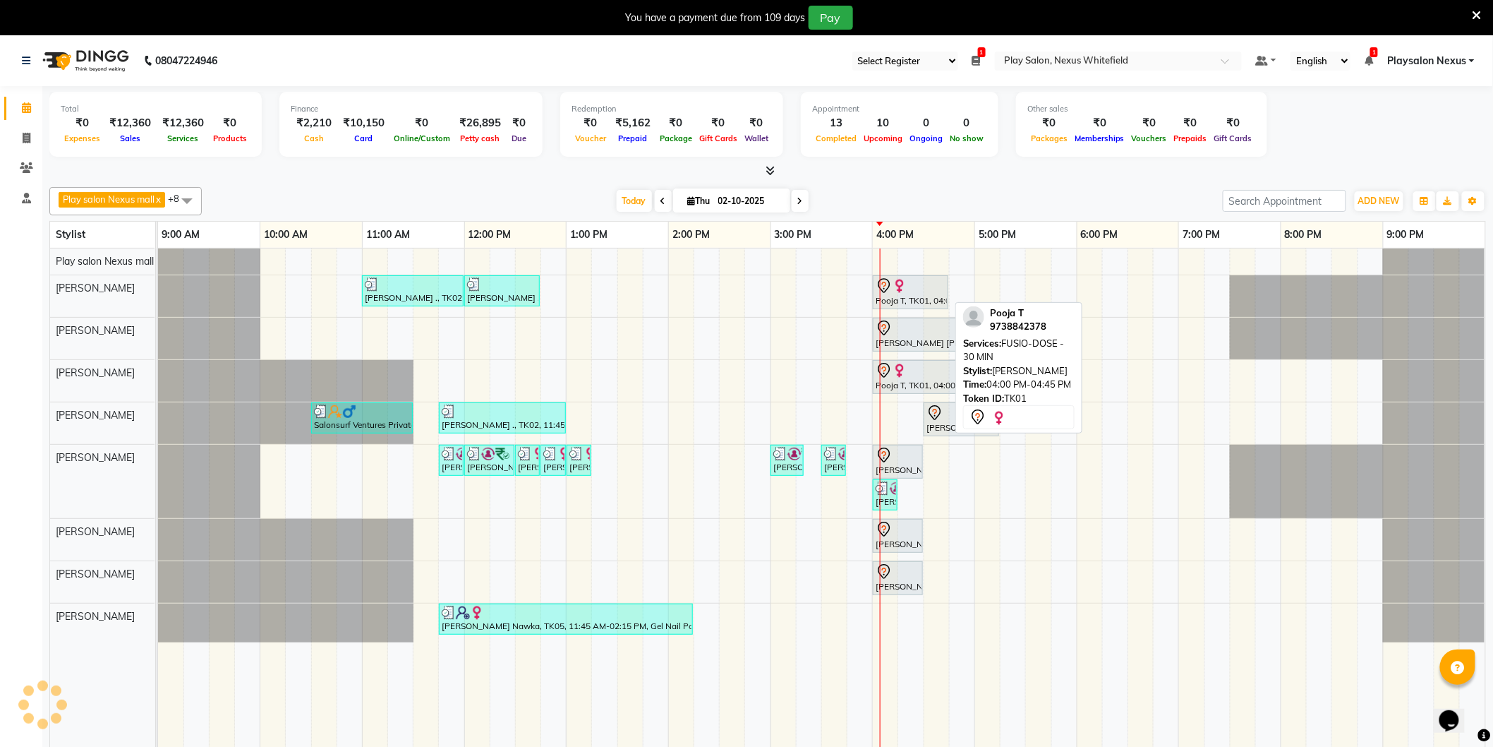
click at [904, 291] on img at bounding box center [900, 286] width 14 height 14
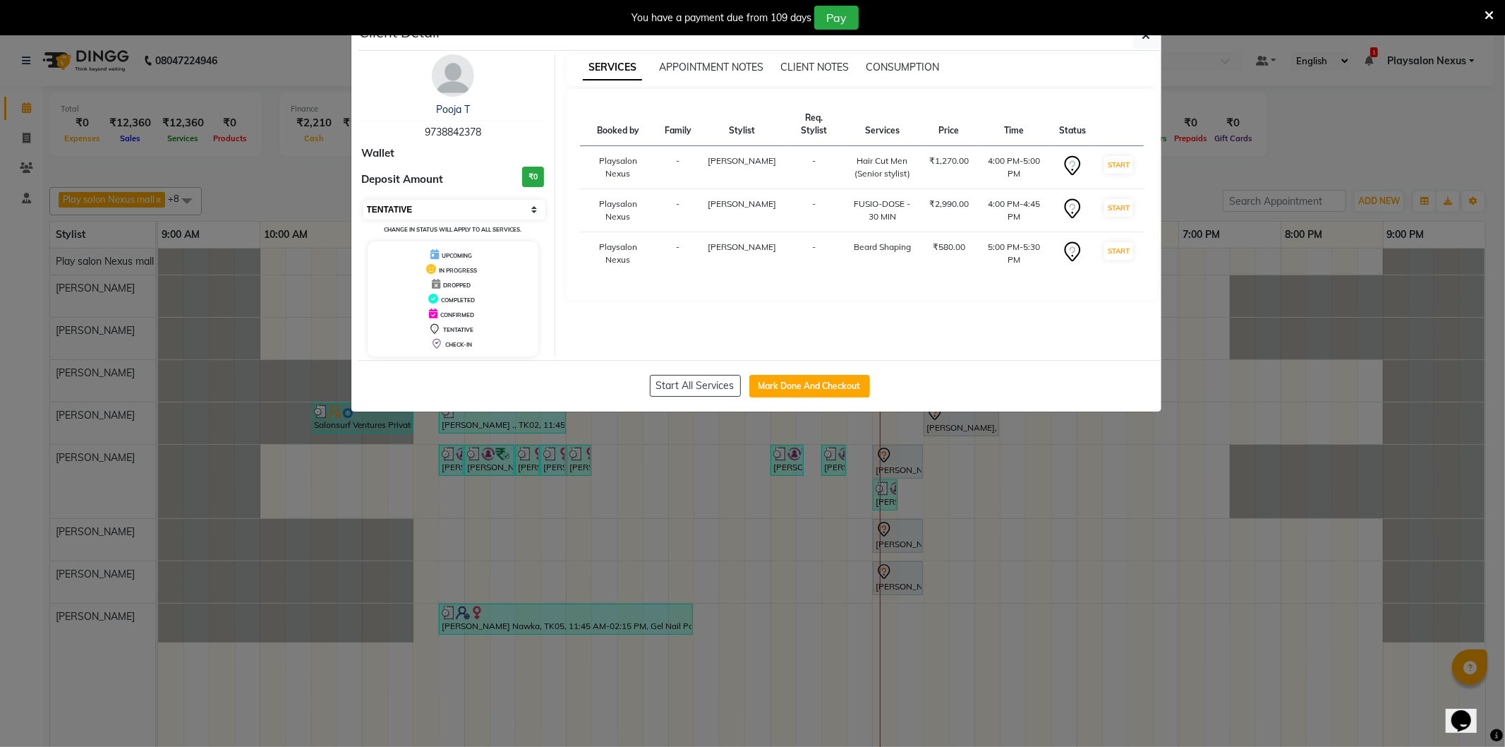
click at [396, 215] on select "Select IN SERVICE CONFIRMED TENTATIVE CHECK IN MARK DONE DROPPED UPCOMING" at bounding box center [454, 210] width 183 height 20
select select "2"
click at [363, 200] on select "Select IN SERVICE CONFIRMED TENTATIVE CHECK IN MARK DONE DROPPED UPCOMING" at bounding box center [454, 210] width 183 height 20
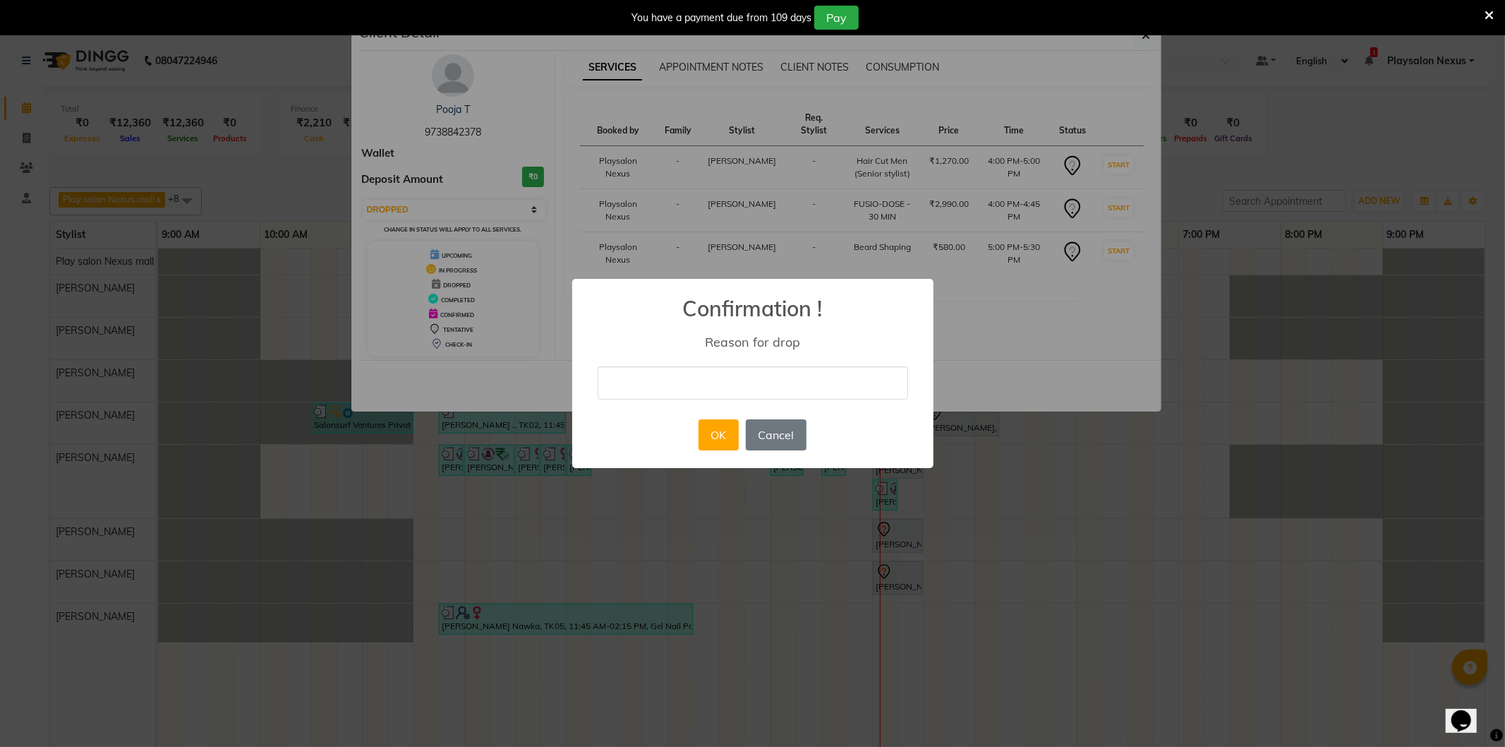
drag, startPoint x: 664, startPoint y: 390, endPoint x: 669, endPoint y: 371, distance: 19.0
click at [665, 389] on input "text" at bounding box center [753, 382] width 311 height 33
type input "took the services at PMC"
click at [729, 438] on button "OK" at bounding box center [719, 434] width 40 height 31
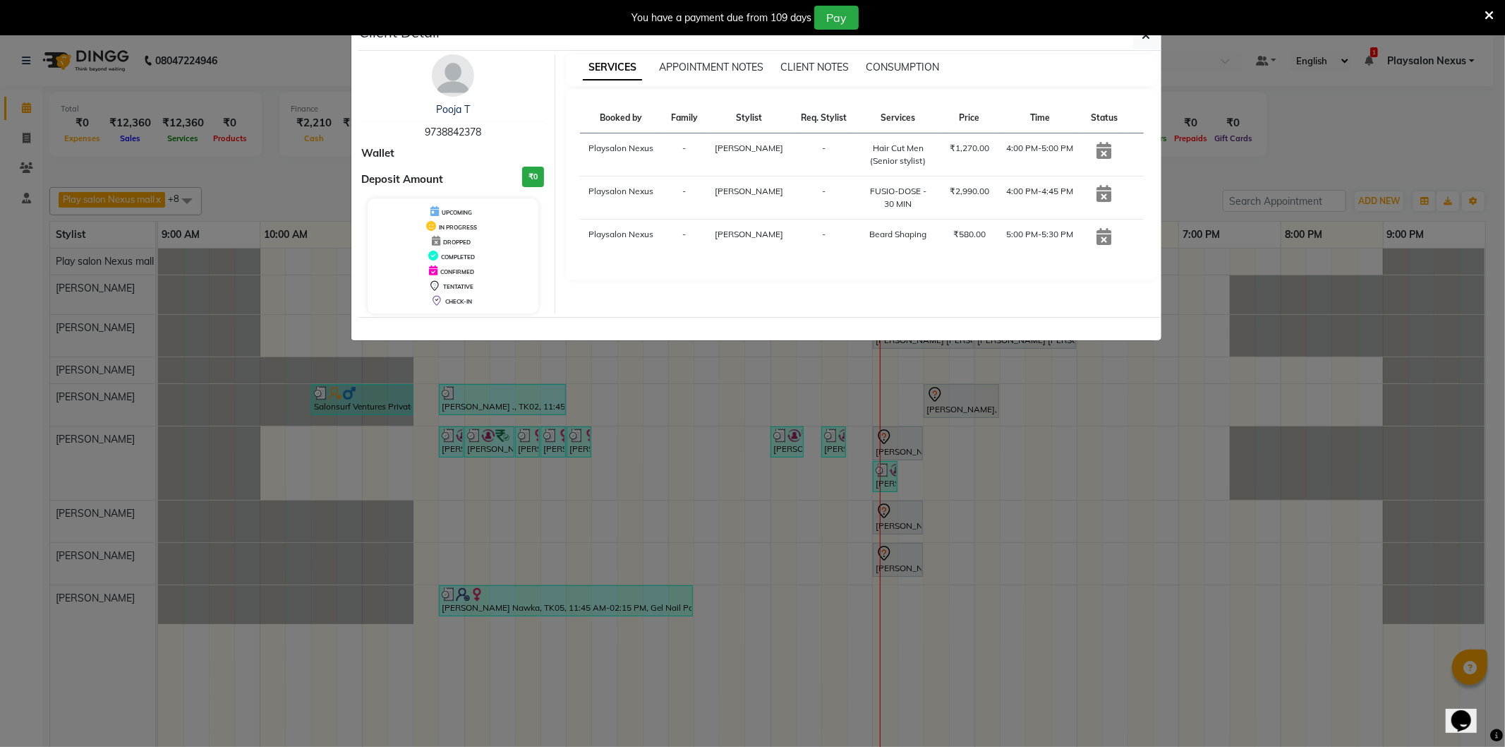
drag, startPoint x: 1145, startPoint y: 37, endPoint x: 1153, endPoint y: 35, distance: 7.9
click at [1153, 36] on button "button" at bounding box center [1146, 35] width 27 height 27
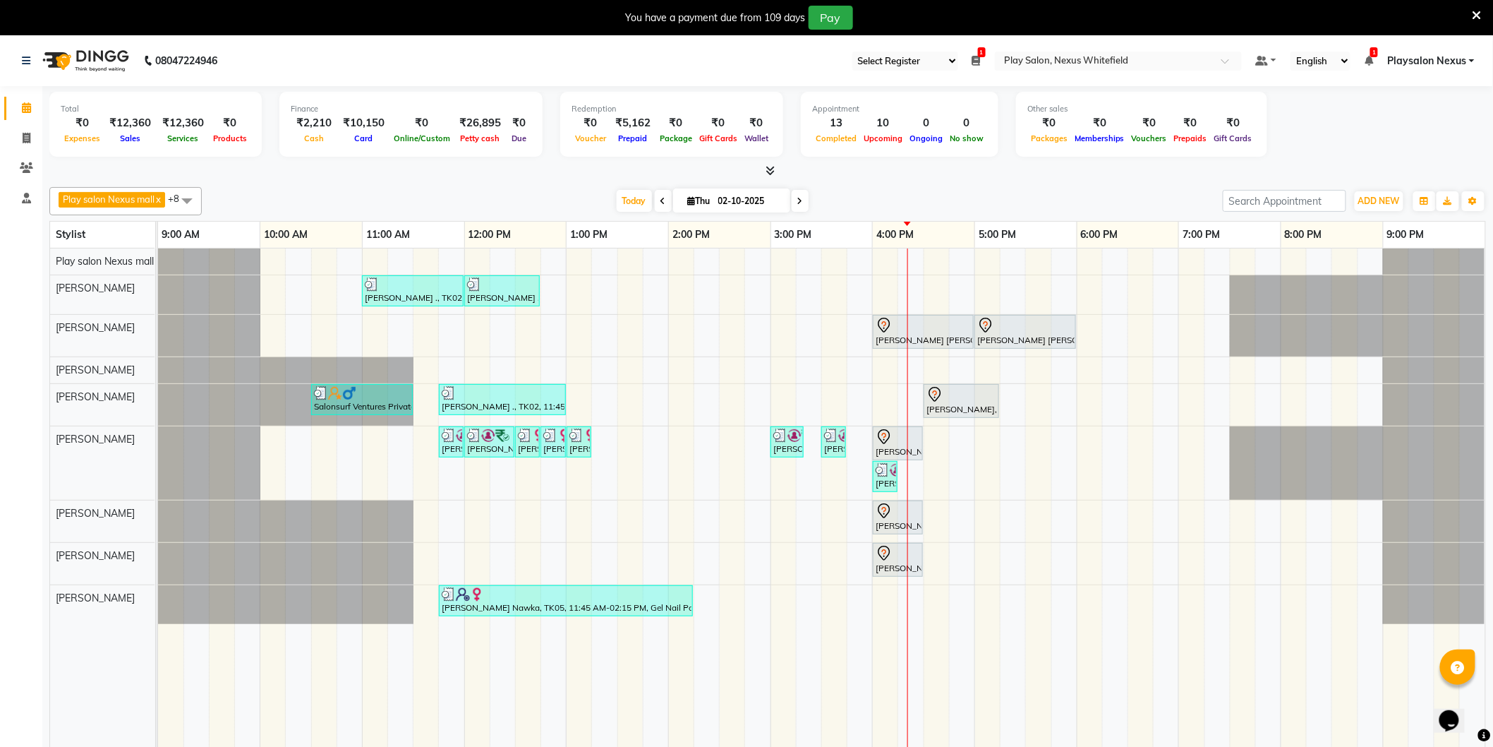
click at [1463, 60] on span "Playsalon Nexus" at bounding box center [1427, 61] width 79 height 15
click at [1420, 138] on link "Sign out" at bounding box center [1402, 132] width 129 height 22
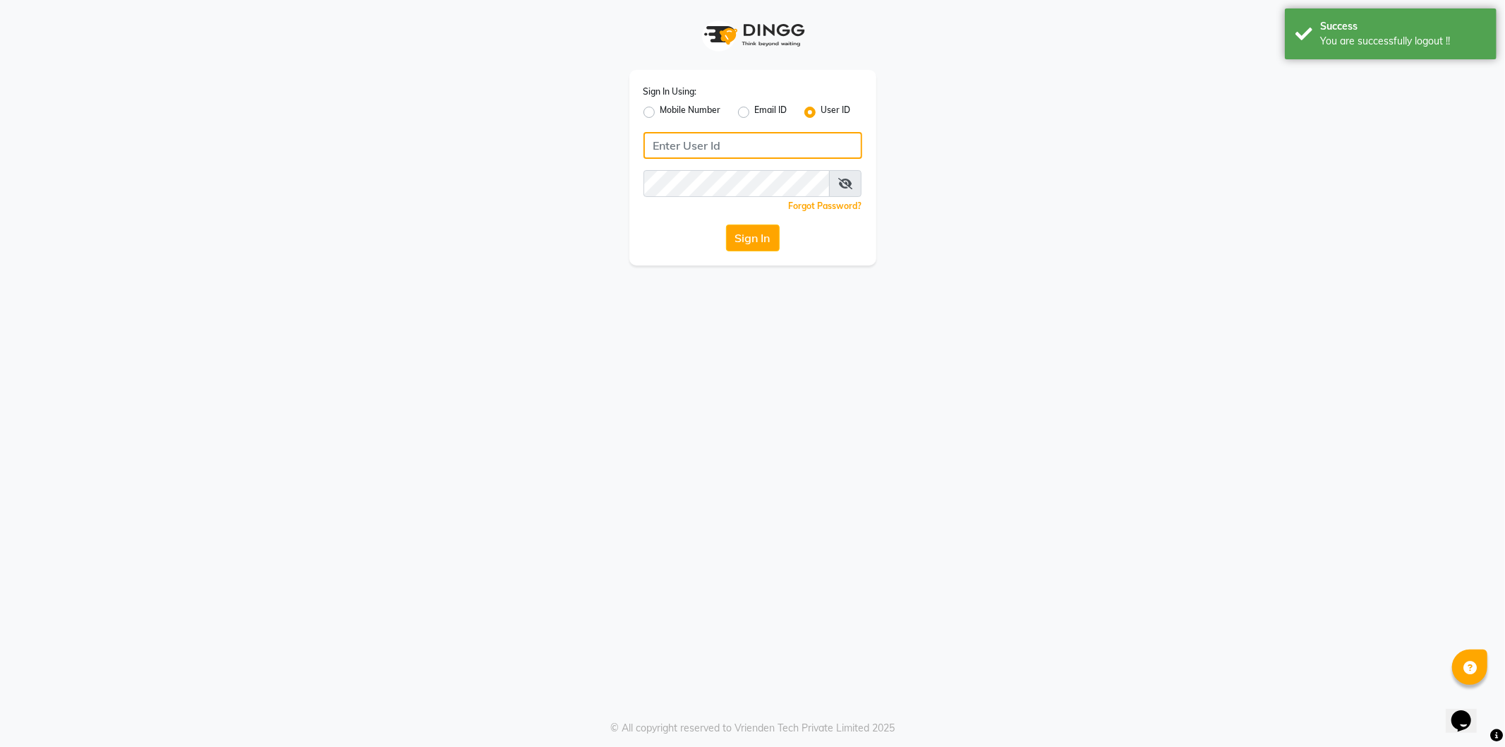
type input "9606078826"
drag, startPoint x: 646, startPoint y: 111, endPoint x: 675, endPoint y: 131, distance: 35.0
click at [661, 112] on label "Mobile Number" at bounding box center [691, 112] width 61 height 17
click at [661, 112] on input "Mobile Number" at bounding box center [665, 108] width 9 height 9
radio input "true"
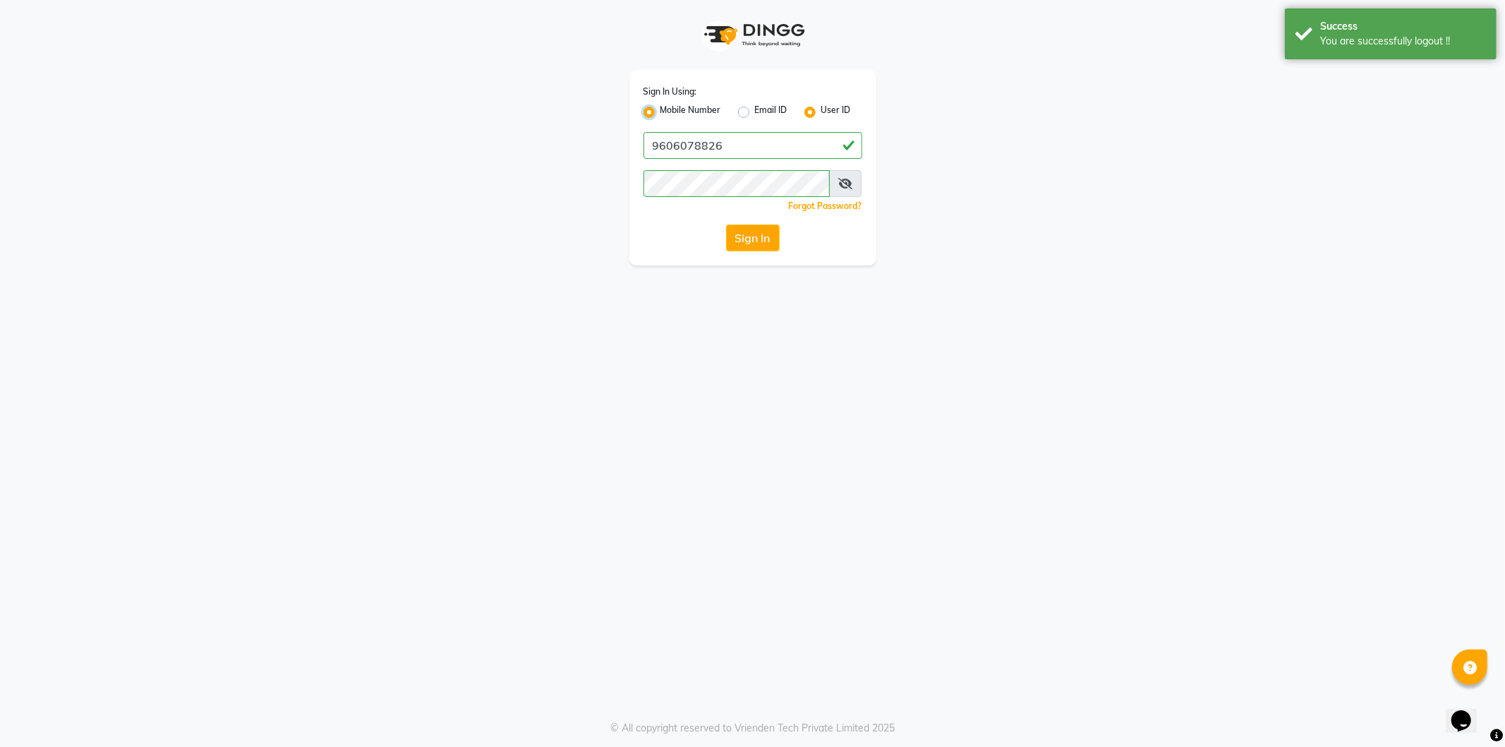
radio input "false"
click at [721, 136] on input "Username" at bounding box center [777, 145] width 172 height 27
type input "9035665232"
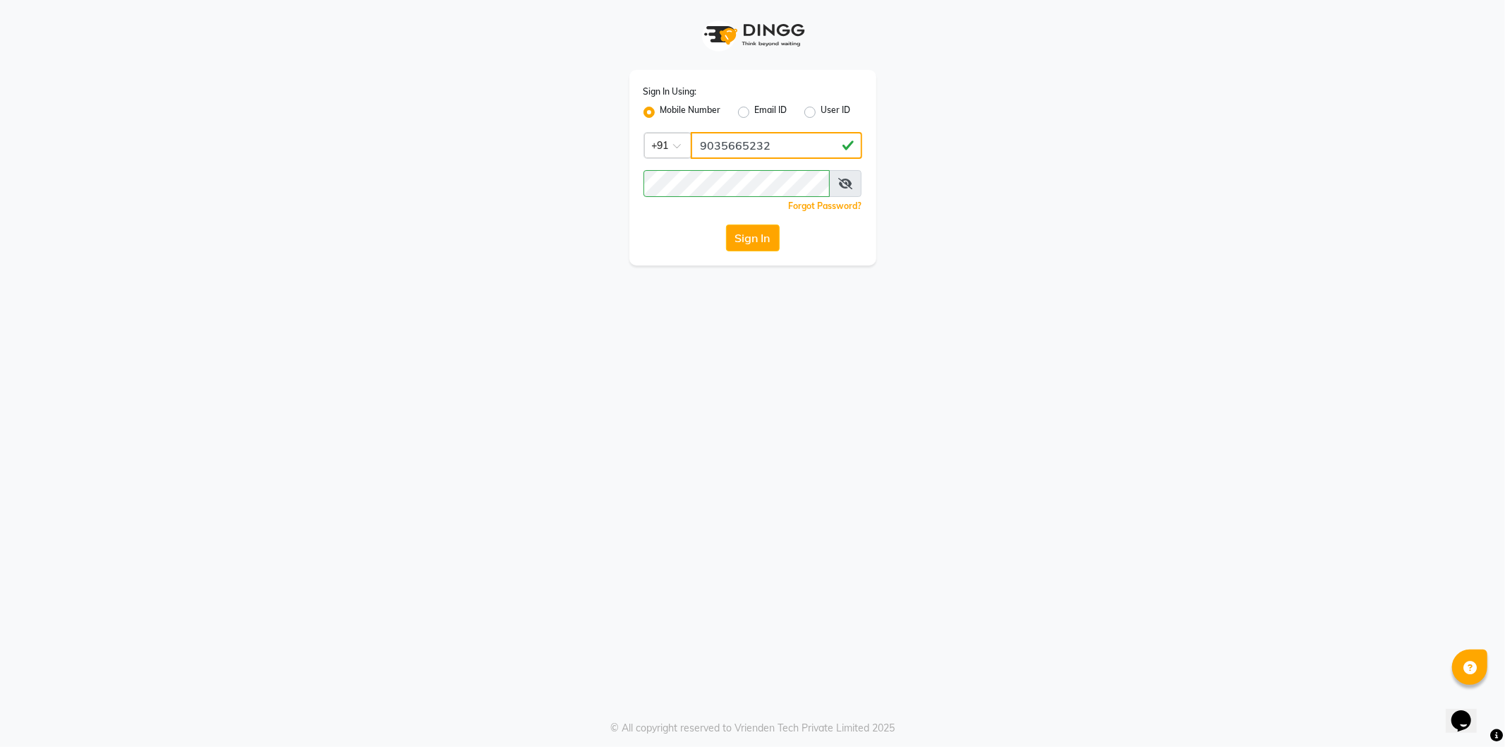
click at [1049, 138] on div "Sign In Using: Mobile Number Email ID User ID Country Code × [PHONE_NUMBER] Rem…" at bounding box center [753, 132] width 805 height 265
click at [752, 241] on button "Sign In" at bounding box center [753, 237] width 54 height 27
